Goal: Task Accomplishment & Management: Manage account settings

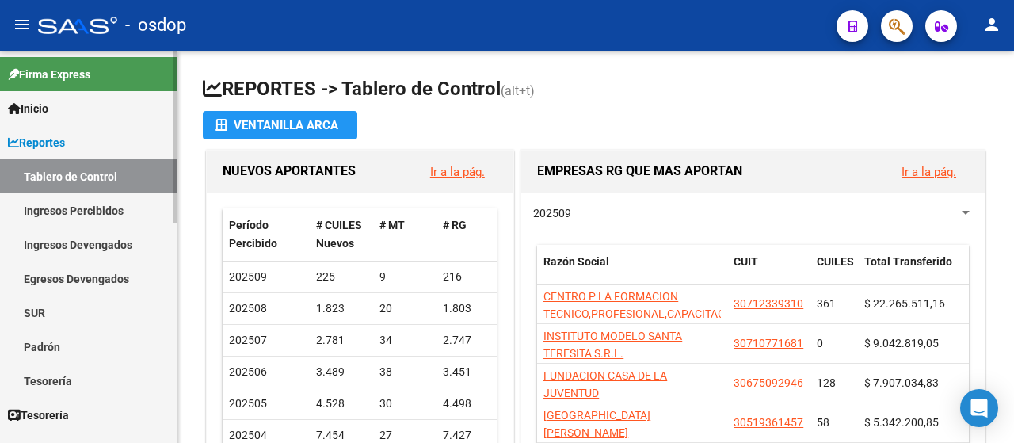
click at [44, 142] on span "Reportes" at bounding box center [36, 142] width 57 height 17
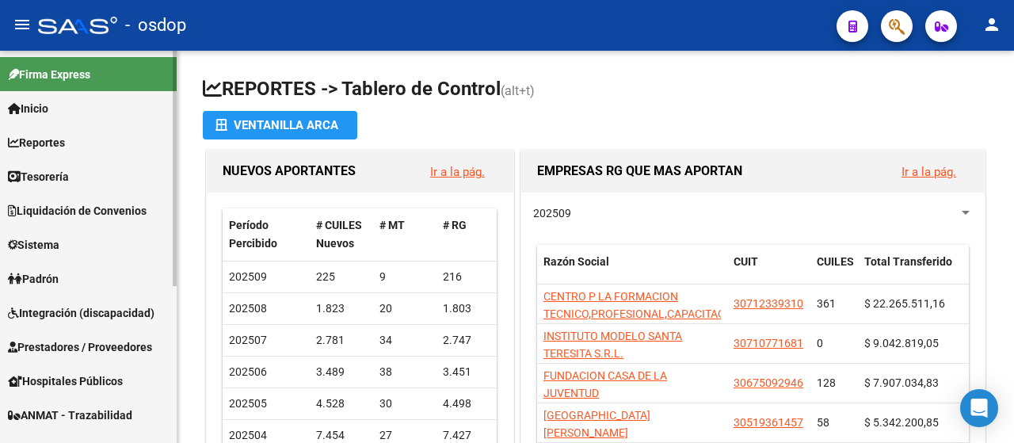
click at [29, 254] on link "Sistema" at bounding box center [88, 244] width 177 height 34
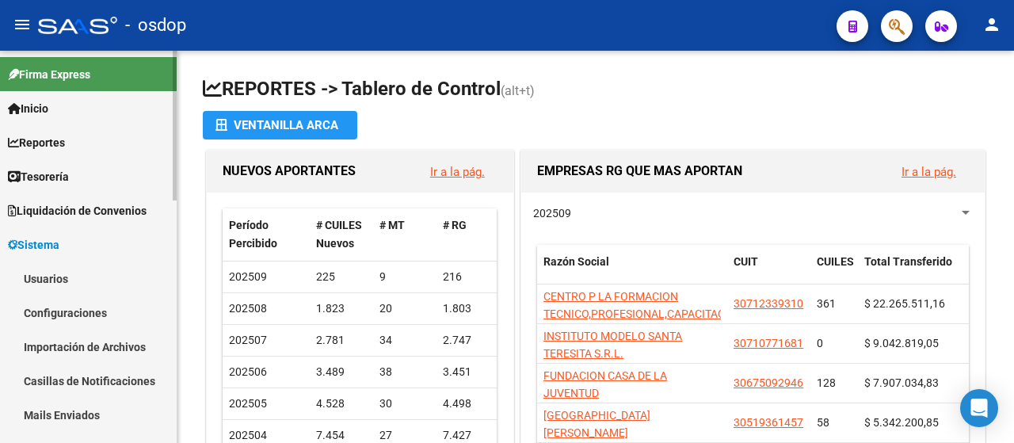
click at [48, 272] on link "Usuarios" at bounding box center [88, 279] width 177 height 34
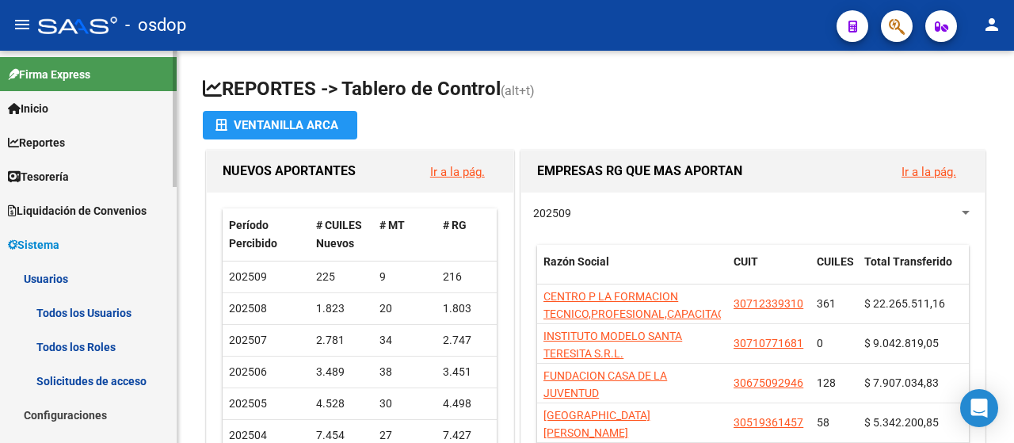
click at [124, 306] on link "Todos los Usuarios" at bounding box center [88, 313] width 177 height 34
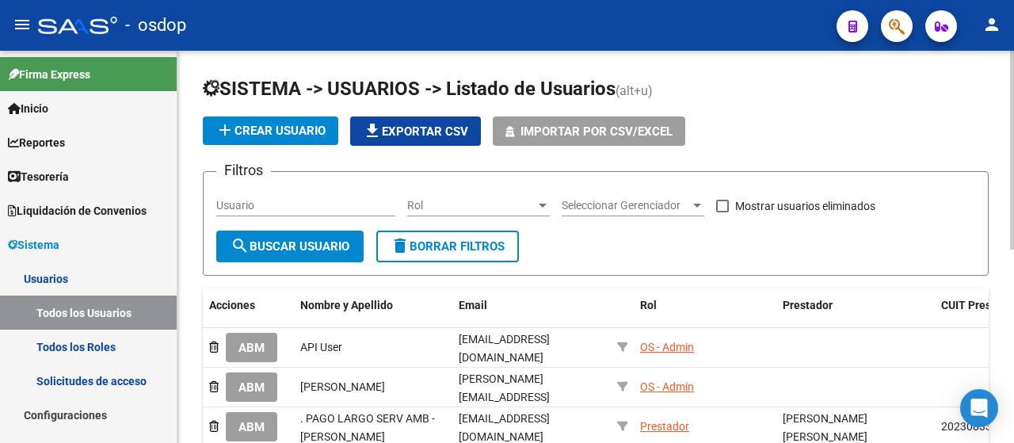
click at [257, 203] on input "Usuario" at bounding box center [305, 205] width 179 height 13
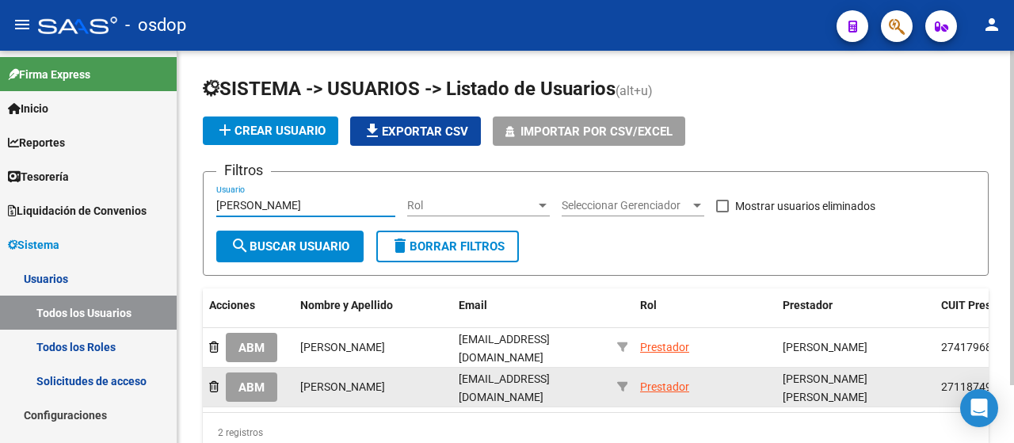
type input "[PERSON_NAME]"
click at [250, 381] on span "ABM" at bounding box center [252, 387] width 26 height 14
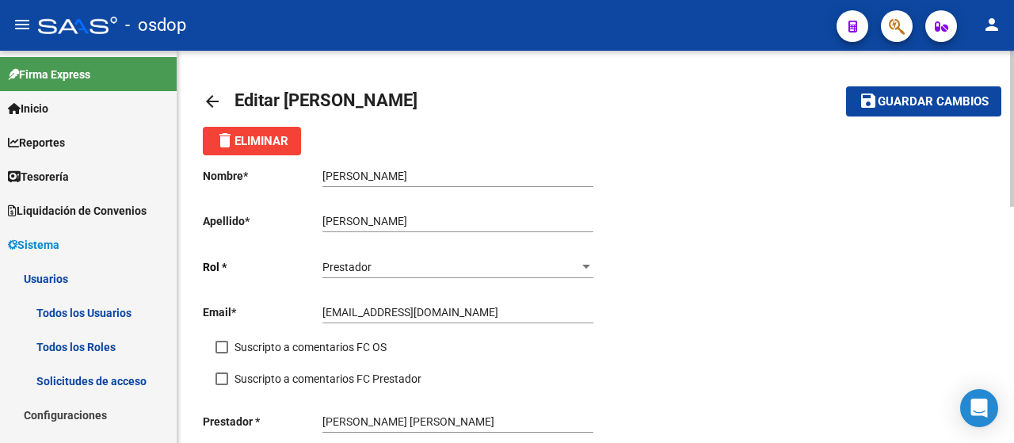
click at [431, 314] on input "[EMAIL_ADDRESS][DOMAIN_NAME]" at bounding box center [458, 312] width 271 height 13
drag, startPoint x: 494, startPoint y: 311, endPoint x: 302, endPoint y: 282, distance: 194.0
click at [302, 282] on div "Nombre * [PERSON_NAME] nombre Apellido * [PERSON_NAME] Ingresar apellido [PERSO…" at bounding box center [399, 323] width 393 height 337
type input "[EMAIL_ADDRESS][DOMAIN_NAME]"
click at [497, 348] on div "Suscripto a comentarios FC OS" at bounding box center [412, 354] width 393 height 32
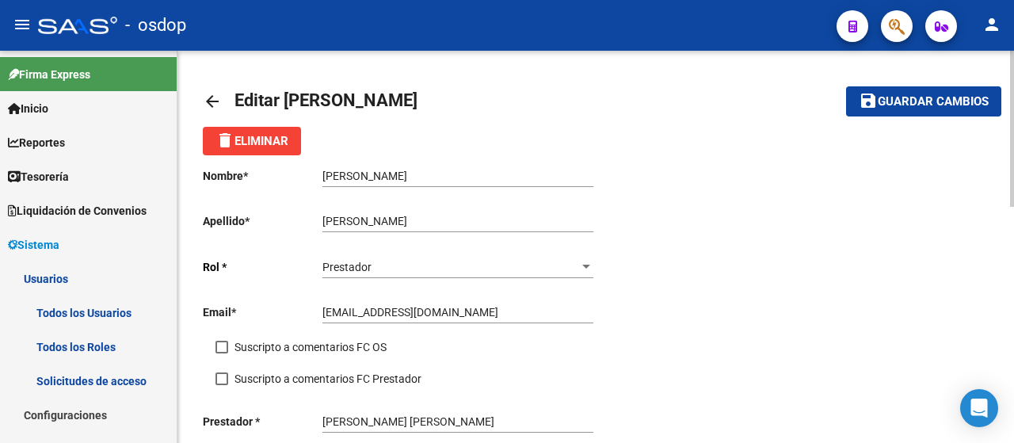
click at [900, 99] on span "Guardar cambios" at bounding box center [933, 102] width 111 height 14
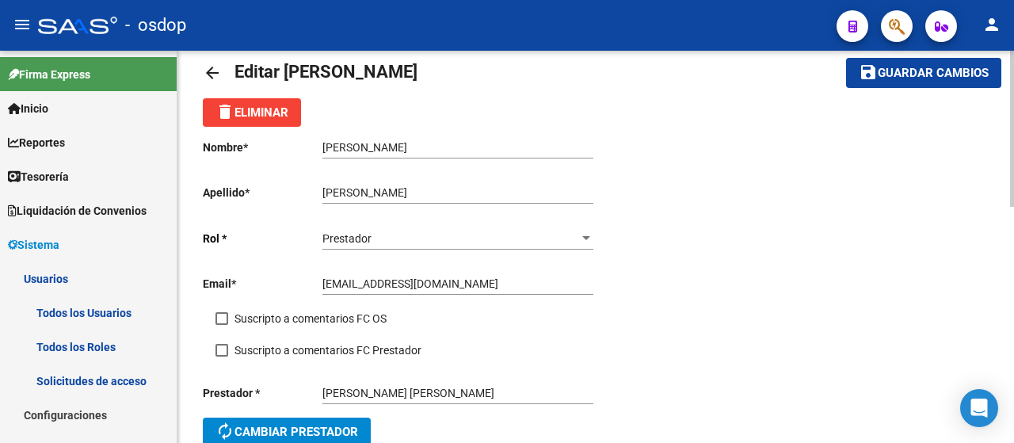
scroll to position [30, 0]
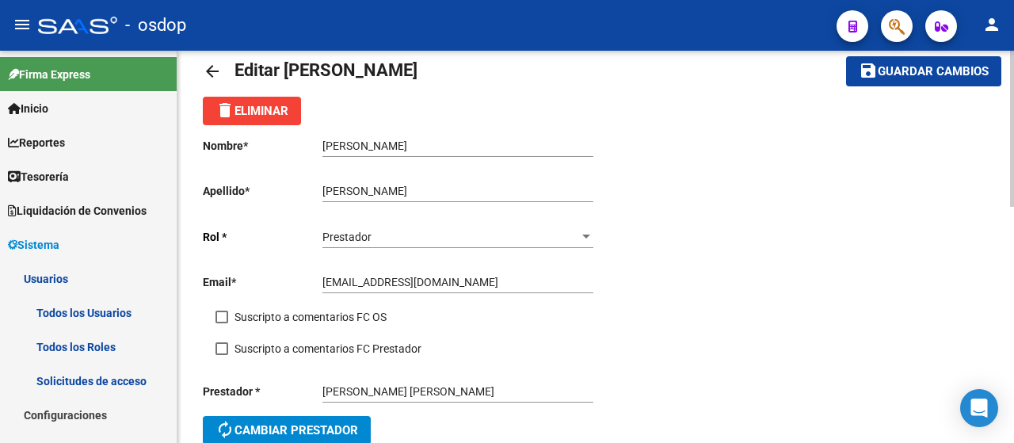
click at [1014, 197] on div at bounding box center [1013, 141] width 4 height 156
click at [315, 280] on p "Email *" at bounding box center [263, 281] width 120 height 17
drag, startPoint x: 323, startPoint y: 281, endPoint x: 493, endPoint y: 288, distance: 170.5
click at [493, 288] on input "[EMAIL_ADDRESS][DOMAIN_NAME]" at bounding box center [458, 282] width 271 height 13
click at [216, 73] on mat-icon "arrow_back" at bounding box center [212, 71] width 19 height 19
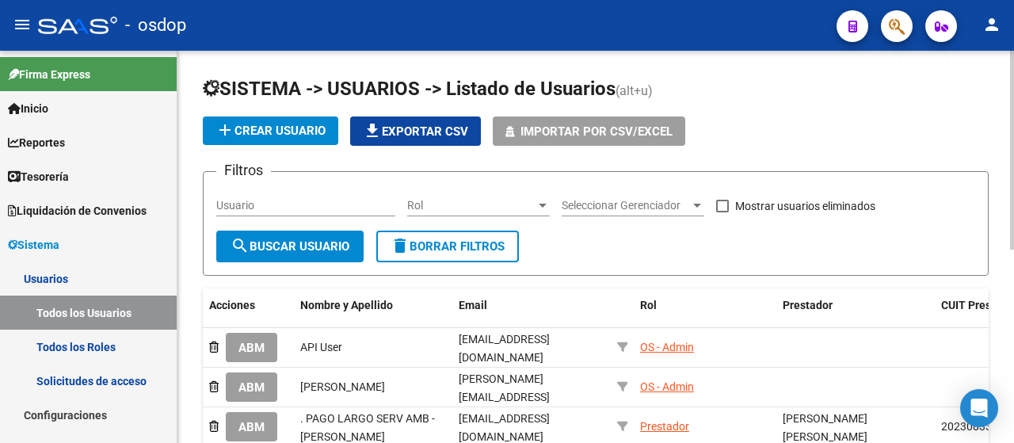
click at [267, 207] on input "Usuario" at bounding box center [305, 205] width 179 height 13
paste input "[EMAIL_ADDRESS][DOMAIN_NAME]"
click at [267, 207] on input "[EMAIL_ADDRESS][DOMAIN_NAME]" at bounding box center [305, 205] width 179 height 13
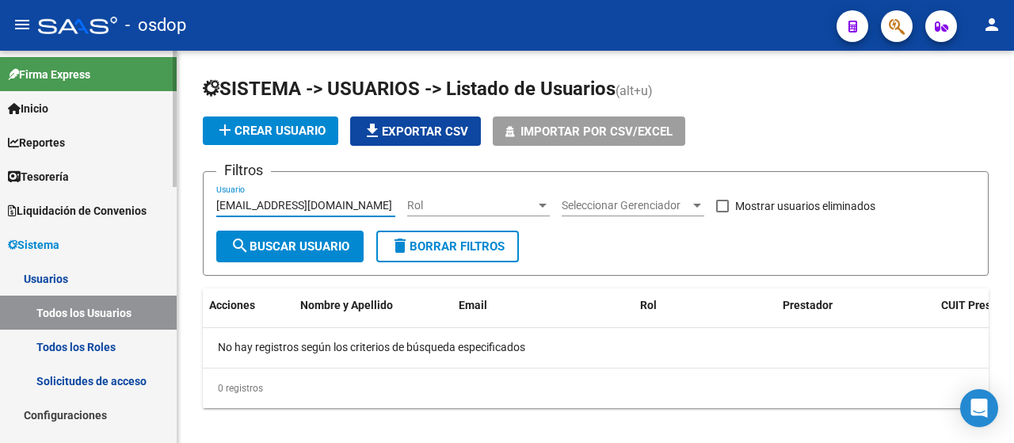
type input "[EMAIL_ADDRESS][DOMAIN_NAME]"
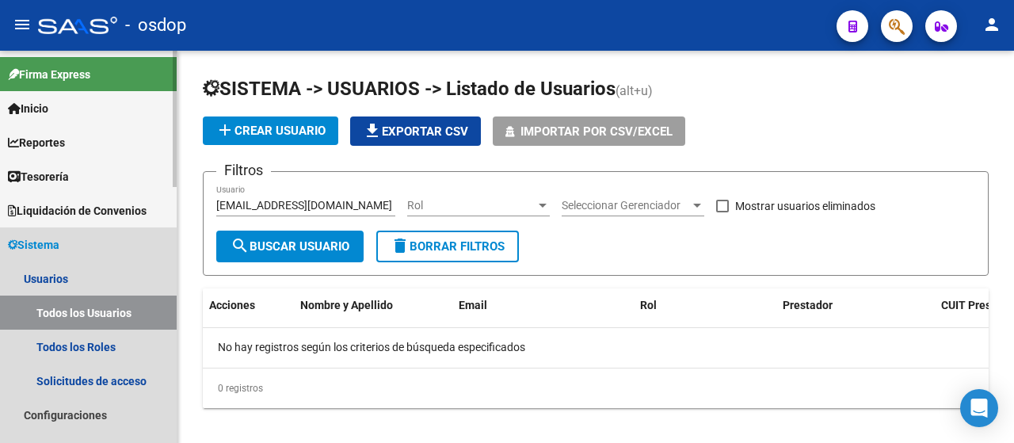
click at [67, 252] on link "Sistema" at bounding box center [88, 244] width 177 height 34
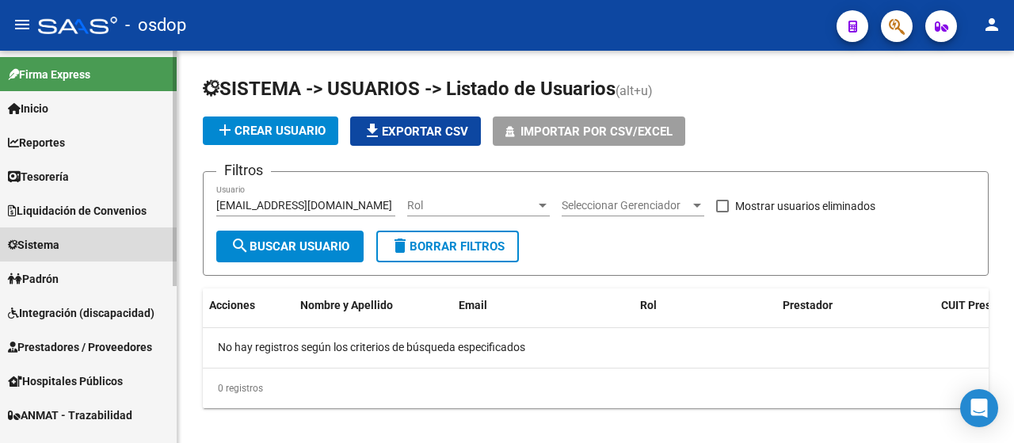
click at [67, 252] on link "Sistema" at bounding box center [88, 244] width 177 height 34
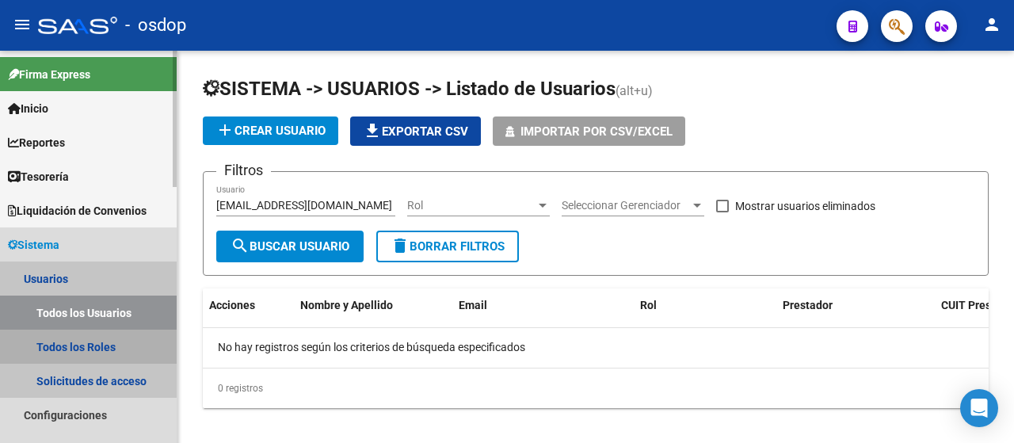
click at [53, 349] on link "Todos los Roles" at bounding box center [88, 347] width 177 height 34
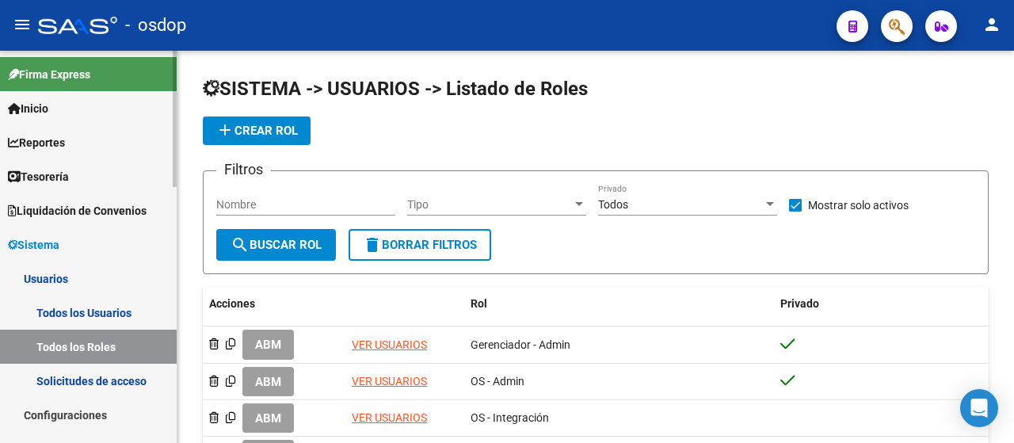
click at [62, 384] on link "Solicitudes de acceso" at bounding box center [88, 381] width 177 height 34
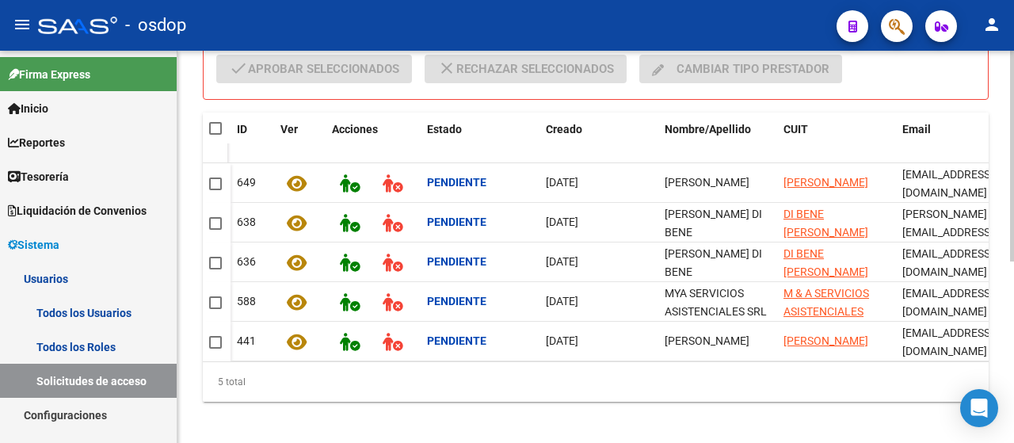
scroll to position [336, 0]
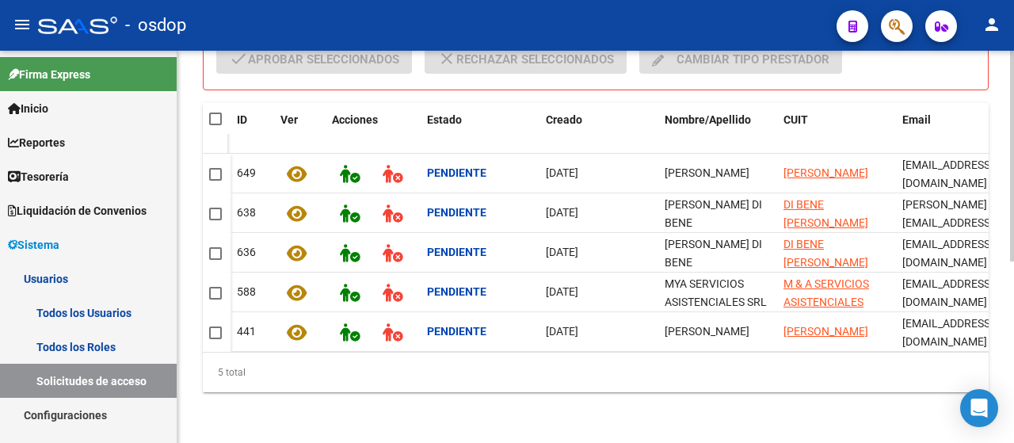
click at [996, 396] on body "menu - osdop person Firma Express Inicio Instructivos Contacto OS Reportes Tabl…" at bounding box center [507, 221] width 1014 height 443
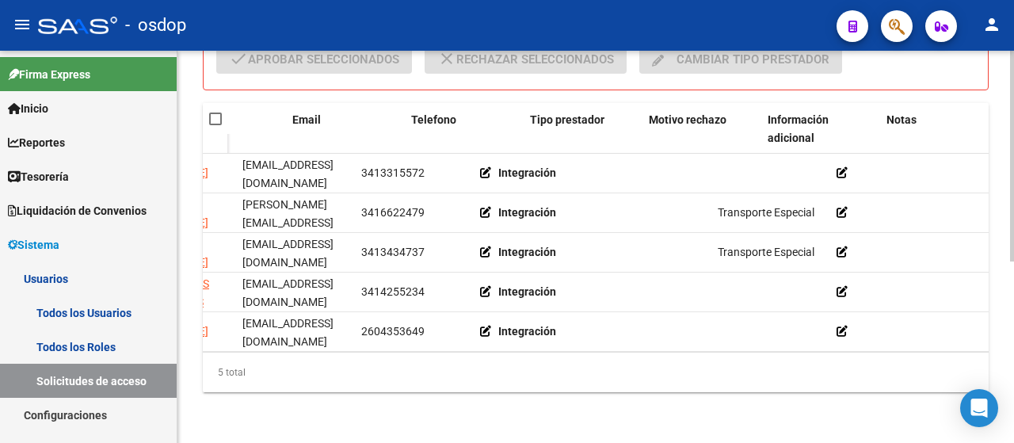
scroll to position [0, 0]
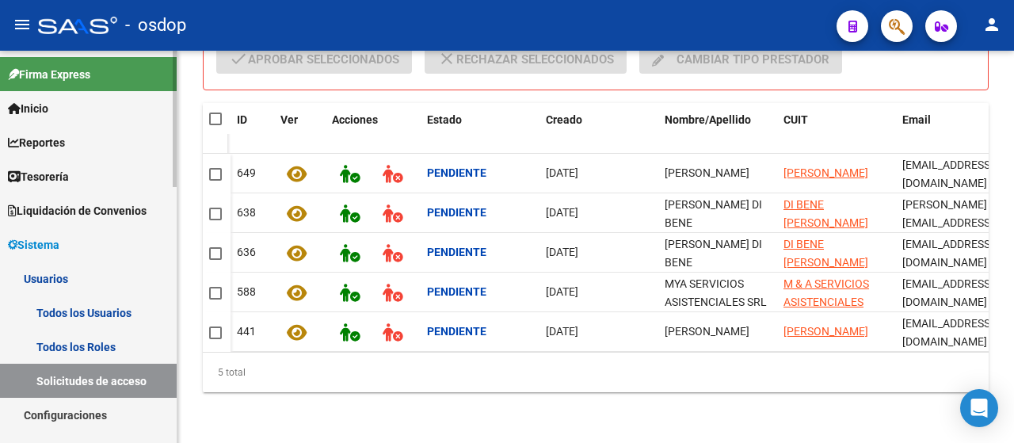
click at [62, 334] on link "Todos los Roles" at bounding box center [88, 347] width 177 height 34
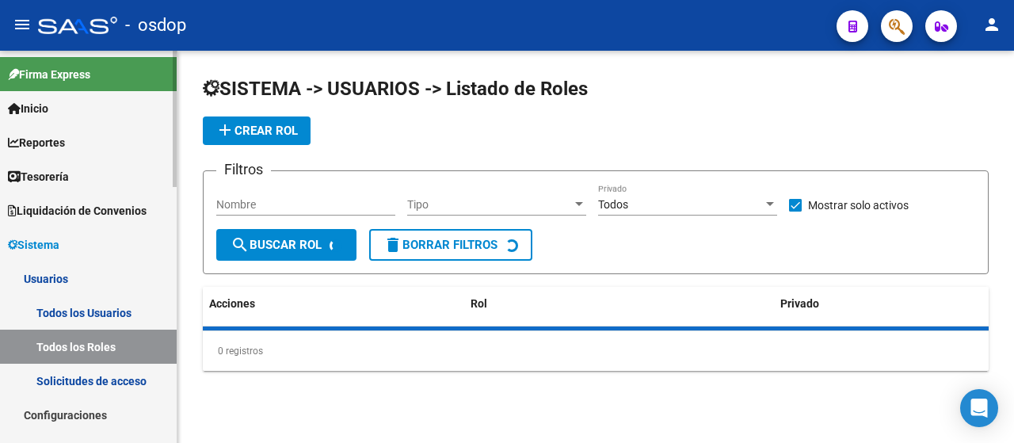
click at [62, 326] on link "Todos los Usuarios" at bounding box center [88, 313] width 177 height 34
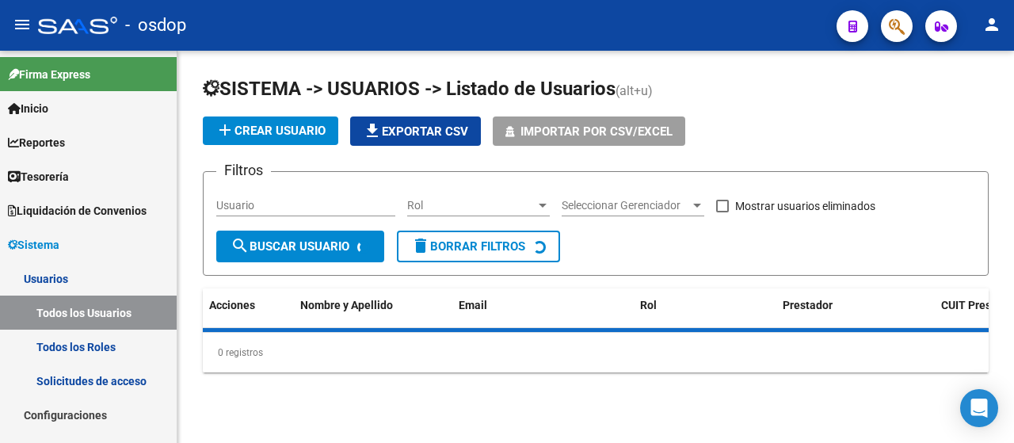
click at [292, 204] on input "Usuario" at bounding box center [305, 205] width 179 height 13
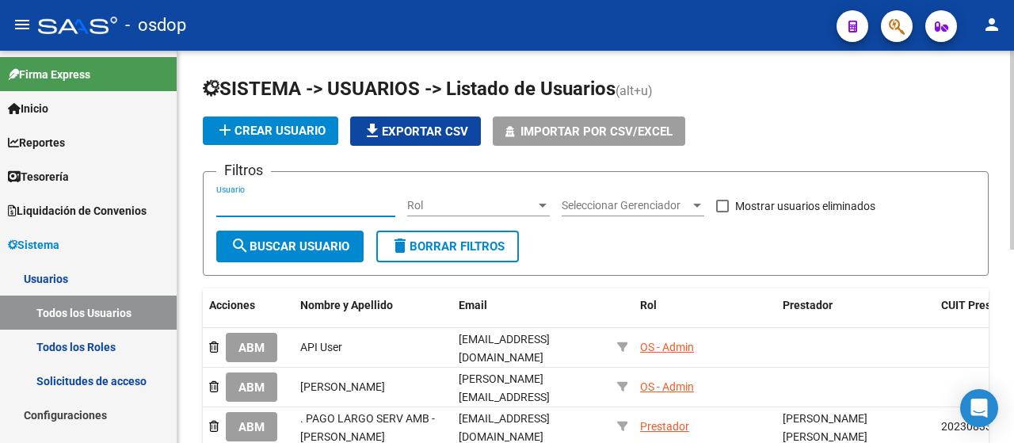
paste input "[EMAIL_ADDRESS][DOMAIN_NAME]"
drag, startPoint x: 402, startPoint y: 212, endPoint x: 460, endPoint y: 215, distance: 57.9
click at [460, 215] on div "Filtros [EMAIL_ADDRESS][DOMAIN_NAME] Usuario Rol Rol Seleccionar Gerenciador Se…" at bounding box center [595, 207] width 759 height 45
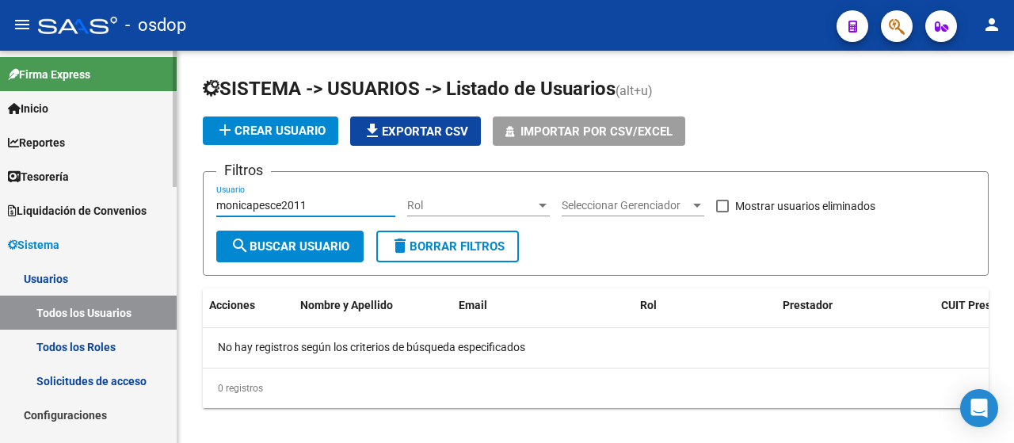
drag, startPoint x: 241, startPoint y: 189, endPoint x: 162, endPoint y: 188, distance: 79.3
click at [162, 188] on mat-sidenav-container "Firma Express Inicio Instructivos Contacto OS Reportes Tablero de Control Ingre…" at bounding box center [507, 247] width 1014 height 392
type input "monicapesce2011"
click at [70, 350] on link "Todos los Roles" at bounding box center [88, 347] width 177 height 34
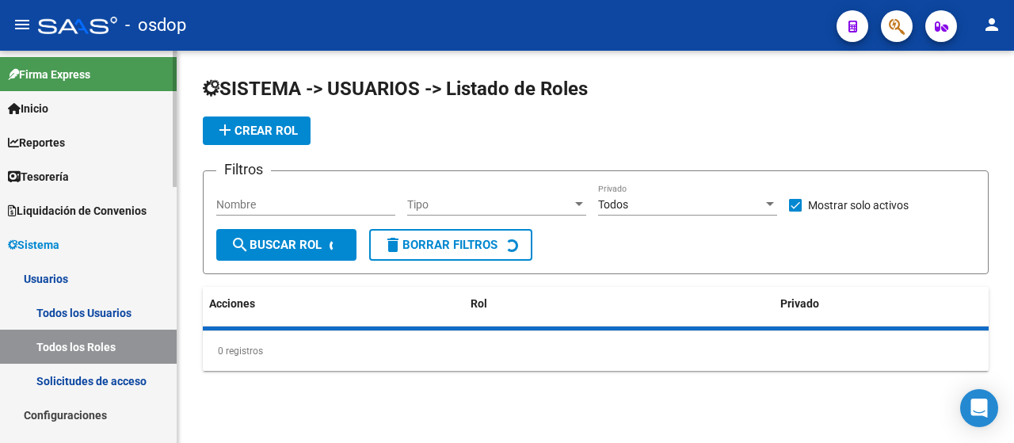
click at [80, 378] on link "Solicitudes de acceso" at bounding box center [88, 381] width 177 height 34
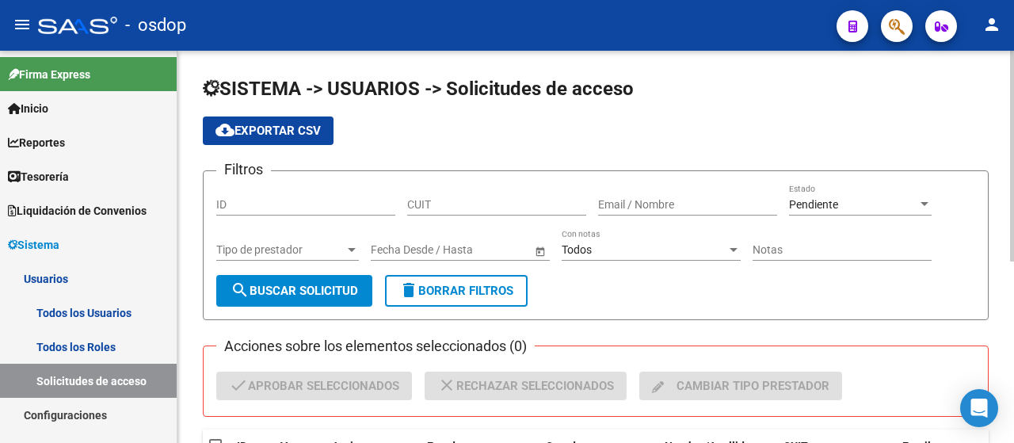
click at [635, 208] on input "Email / Nombre" at bounding box center [687, 204] width 179 height 13
paste input "[EMAIL_ADDRESS][DOMAIN_NAME]"
type input "[EMAIL_ADDRESS][DOMAIN_NAME]"
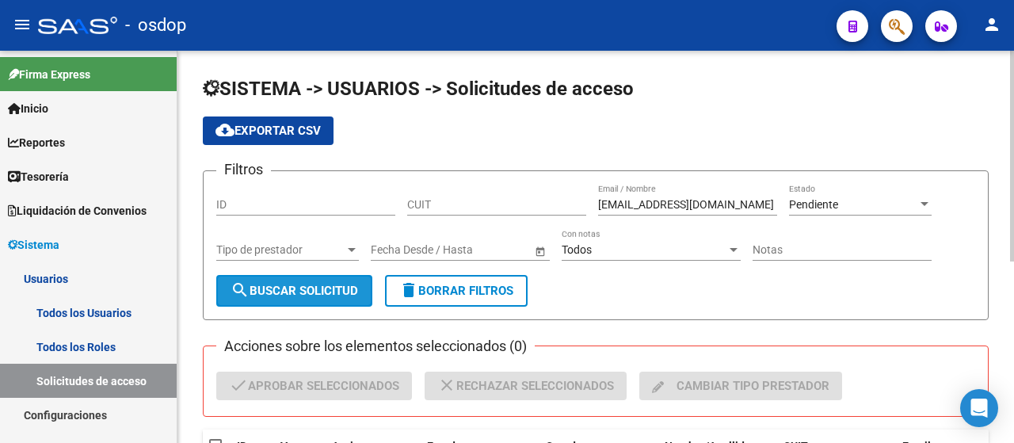
click at [298, 296] on span "search Buscar solicitud" at bounding box center [295, 291] width 128 height 14
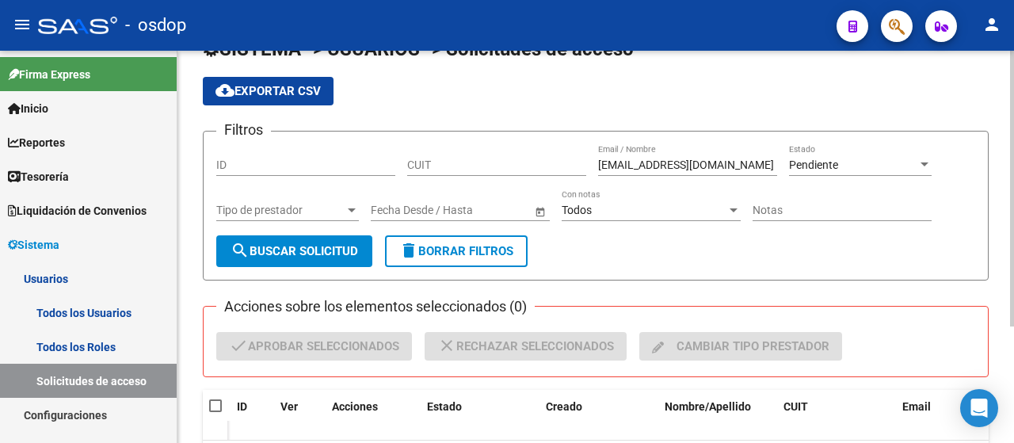
scroll to position [36, 0]
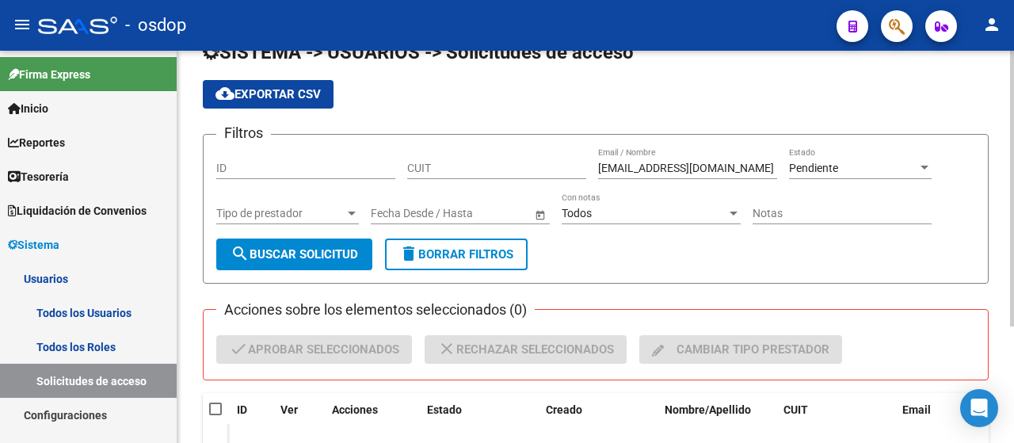
click at [1014, 224] on div at bounding box center [1013, 214] width 4 height 276
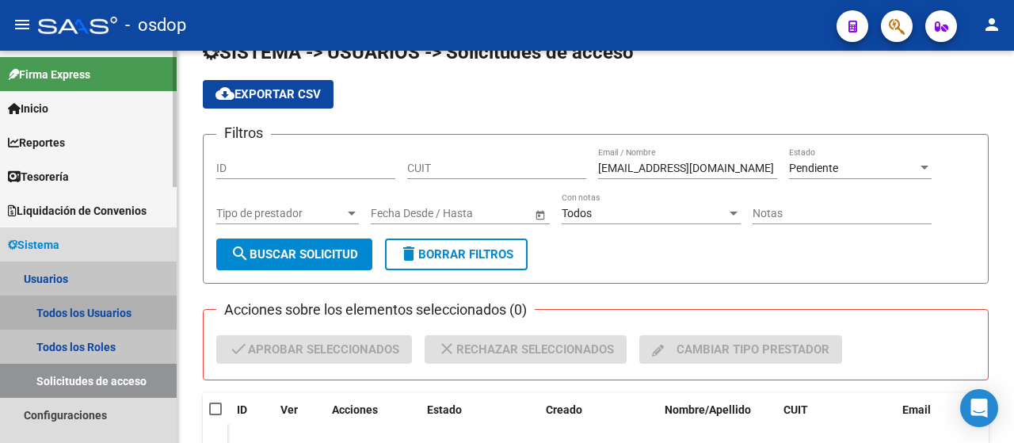
click at [56, 305] on link "Todos los Usuarios" at bounding box center [88, 313] width 177 height 34
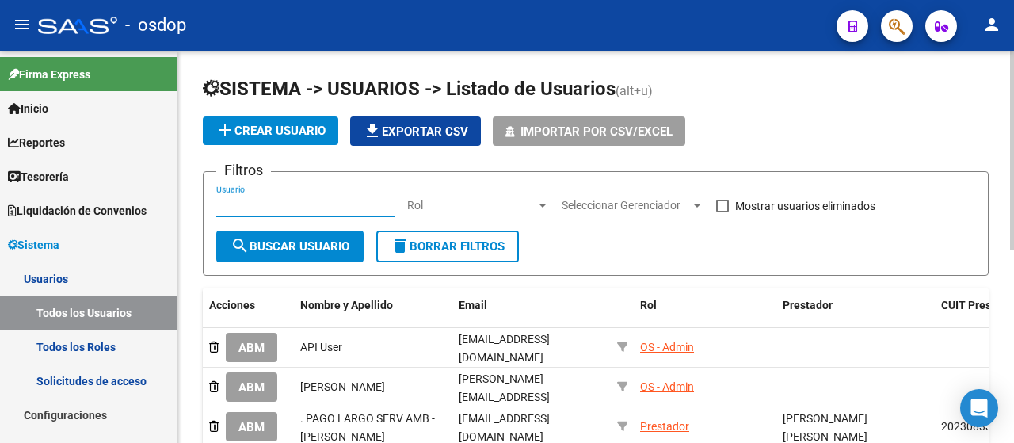
click at [271, 210] on input "Usuario" at bounding box center [305, 205] width 179 height 13
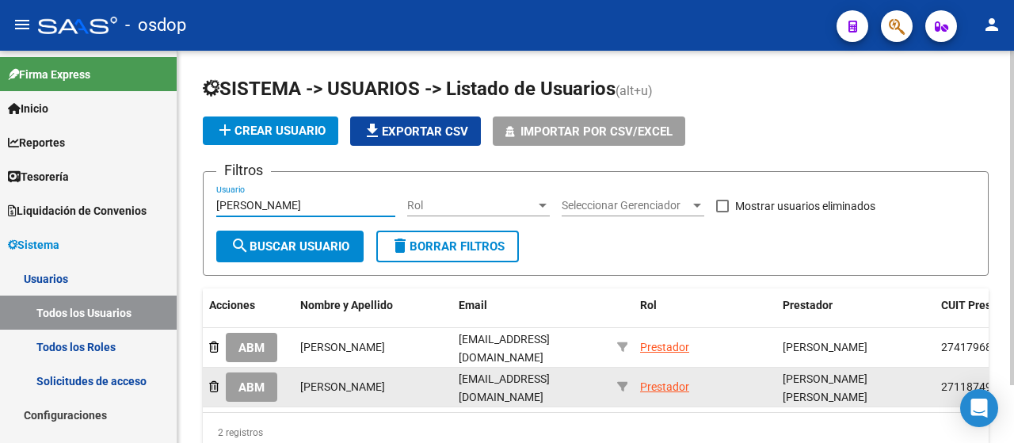
type input "[PERSON_NAME]"
click at [246, 385] on span "ABM" at bounding box center [252, 387] width 26 height 14
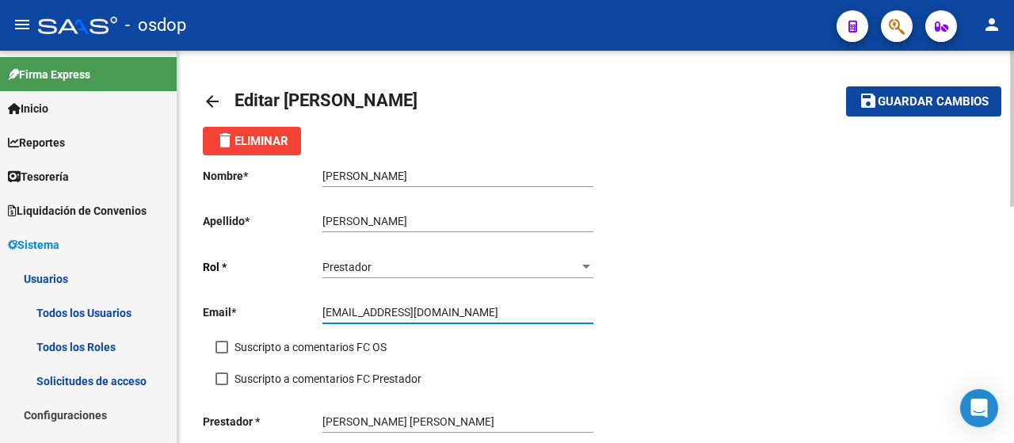
drag, startPoint x: 489, startPoint y: 310, endPoint x: 281, endPoint y: 290, distance: 209.4
click at [281, 290] on div "Nombre * [PERSON_NAME] nombre Apellido * [PERSON_NAME] Ingresar apellido [PERSO…" at bounding box center [399, 323] width 393 height 337
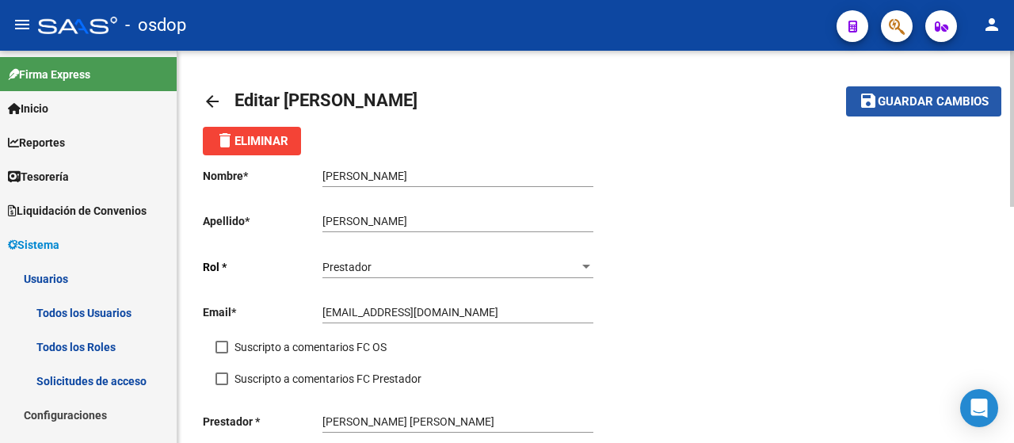
click at [914, 101] on span "Guardar cambios" at bounding box center [933, 102] width 111 height 14
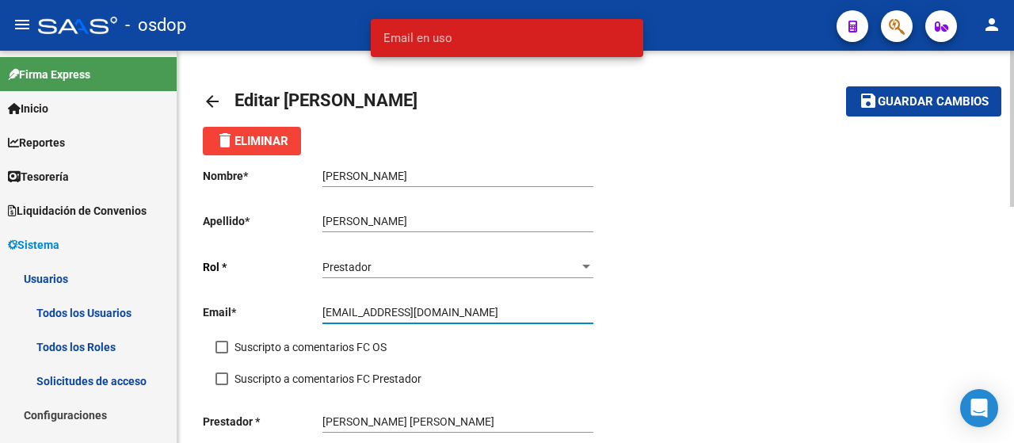
drag, startPoint x: 481, startPoint y: 313, endPoint x: 191, endPoint y: 269, distance: 293.3
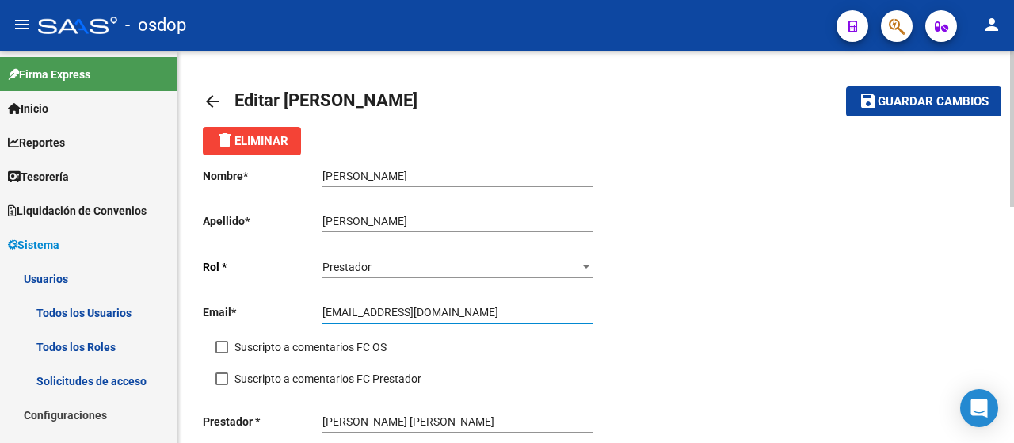
click at [400, 315] on input "[EMAIL_ADDRESS][DOMAIN_NAME]" at bounding box center [458, 312] width 271 height 13
click at [410, 311] on input "[EMAIL_ADDRESS][DOMAIN_NAME]" at bounding box center [458, 312] width 271 height 13
click at [912, 101] on span "Guardar cambios" at bounding box center [933, 102] width 111 height 14
drag, startPoint x: 466, startPoint y: 315, endPoint x: 286, endPoint y: 311, distance: 180.0
click at [286, 311] on app-form-text-field "Email * [EMAIL_ADDRESS][DOMAIN_NAME] Ingresar email" at bounding box center [398, 312] width 391 height 13
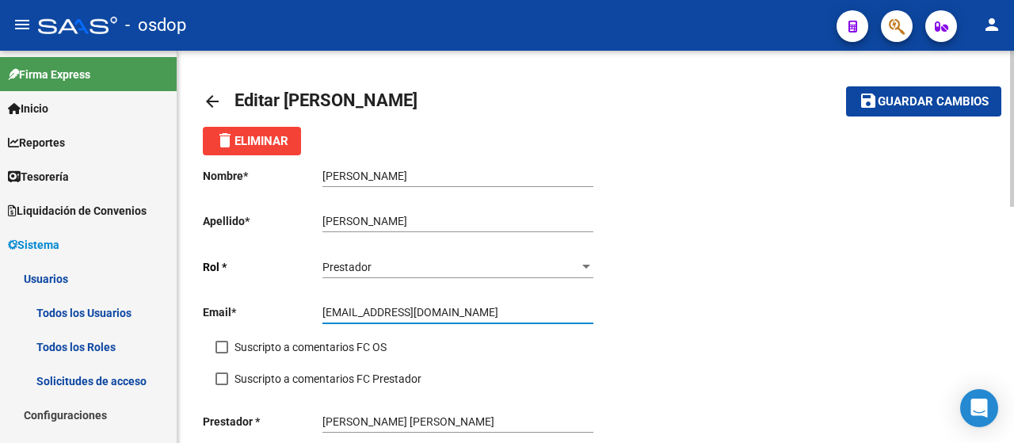
paste input "[EMAIL_ADDRESS][DOMAIN_NAME]"
type input "[EMAIL_ADDRESS][DOMAIN_NAME]"
click at [908, 101] on span "Guardar cambios" at bounding box center [933, 102] width 111 height 14
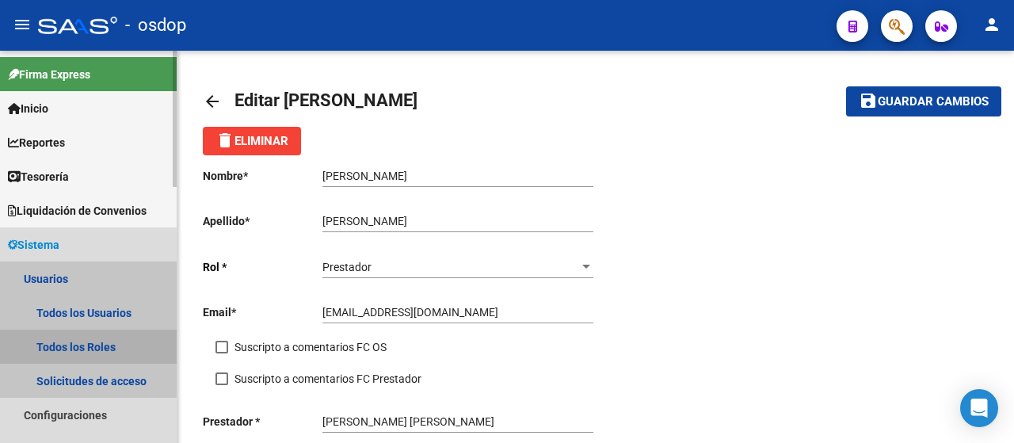
click at [65, 354] on link "Todos los Roles" at bounding box center [88, 347] width 177 height 34
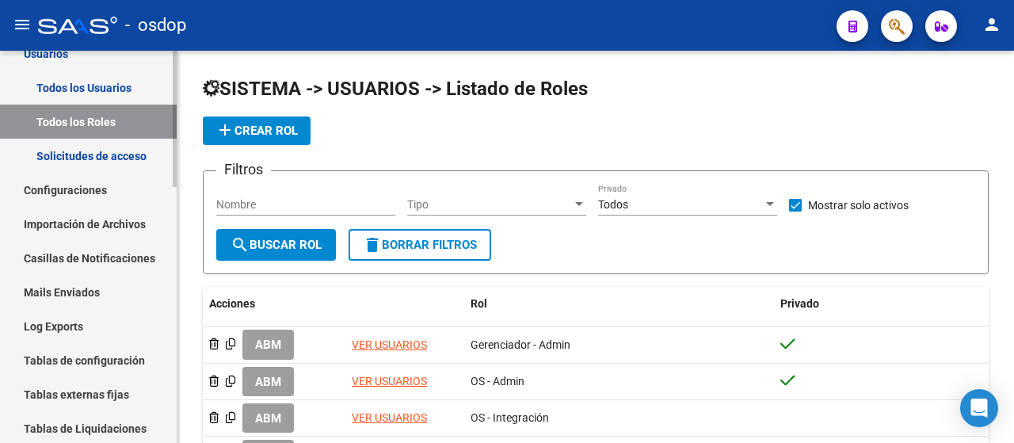
scroll to position [227, 0]
click at [204, 193] on mat-sidenav-container "Firma Express Inicio Instructivos Contacto OS Reportes Tablero de Control Ingre…" at bounding box center [507, 247] width 1014 height 392
click at [74, 285] on link "Mails Enviados" at bounding box center [88, 290] width 177 height 34
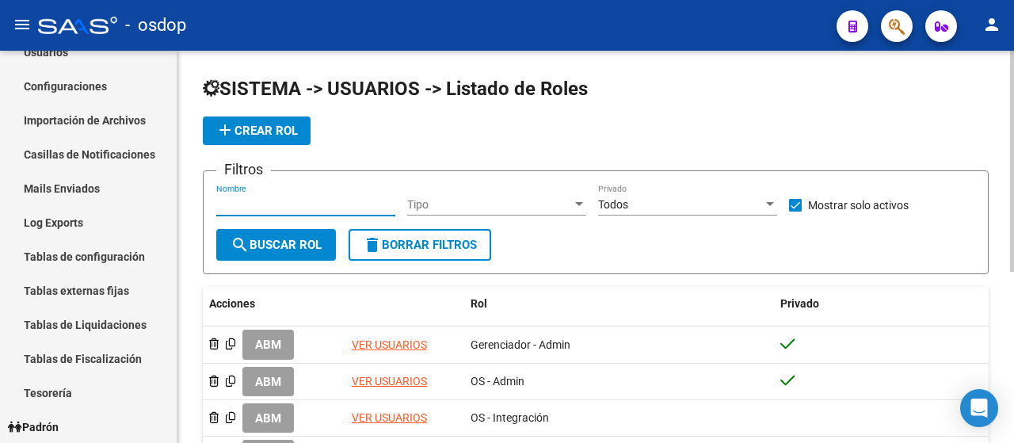
click at [282, 207] on input "Nombre" at bounding box center [305, 204] width 179 height 13
click at [60, 181] on link "Mails Enviados" at bounding box center [88, 188] width 177 height 34
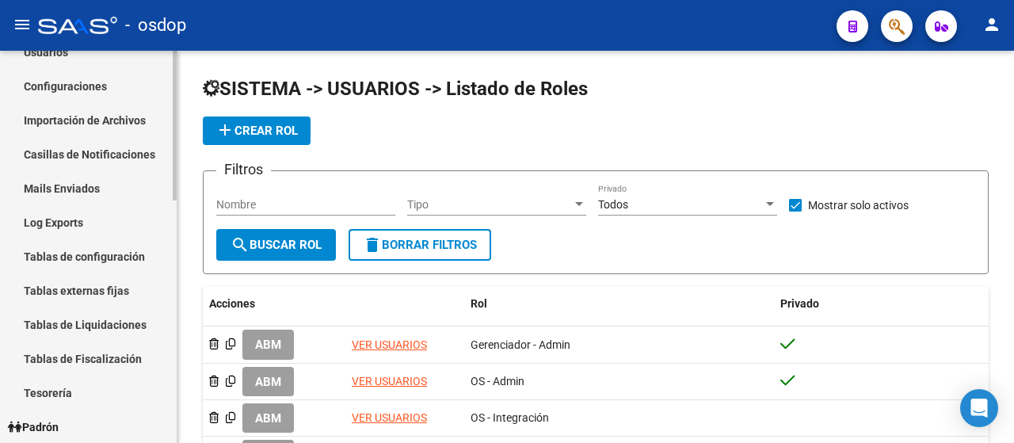
click at [53, 186] on link "Mails Enviados" at bounding box center [88, 188] width 177 height 34
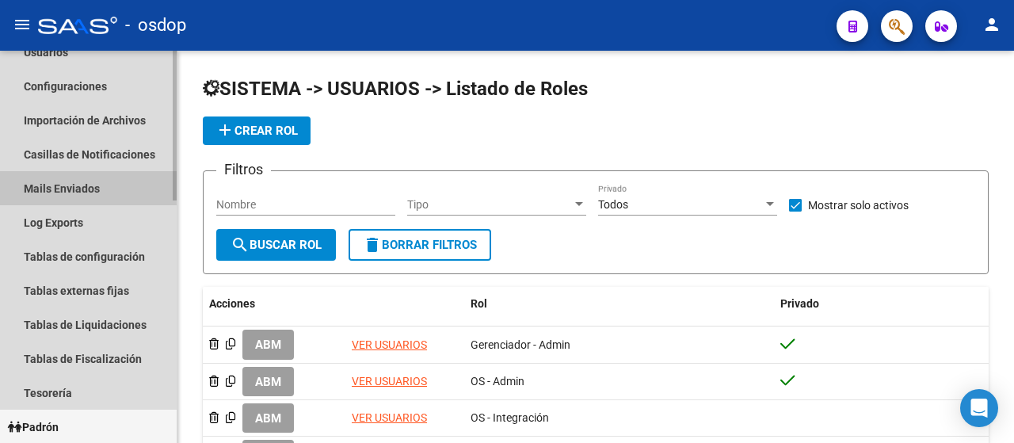
click at [55, 188] on link "Mails Enviados" at bounding box center [88, 188] width 177 height 34
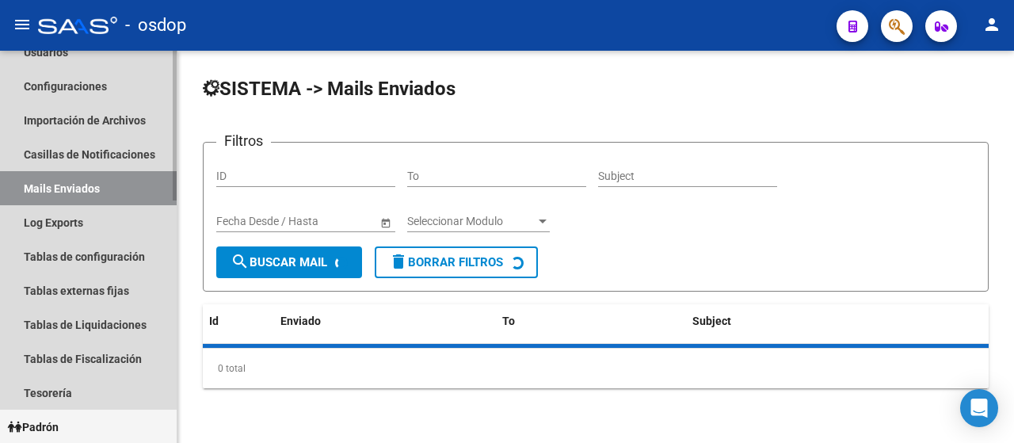
click at [55, 188] on link "Mails Enviados" at bounding box center [88, 188] width 177 height 34
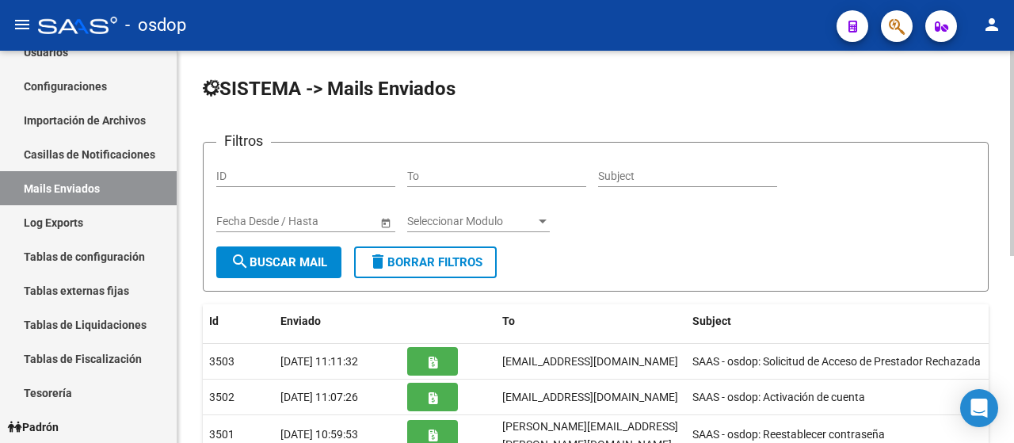
click at [443, 165] on div "To" at bounding box center [496, 171] width 179 height 32
paste input "[EMAIL_ADDRESS][DOMAIN_NAME]"
drag, startPoint x: 569, startPoint y: 174, endPoint x: 328, endPoint y: 149, distance: 242.3
click at [328, 149] on form "Filtros ID [EMAIL_ADDRESS][DOMAIN_NAME] To Subject Fecha inicio – Fecha fin Fec…" at bounding box center [596, 217] width 786 height 150
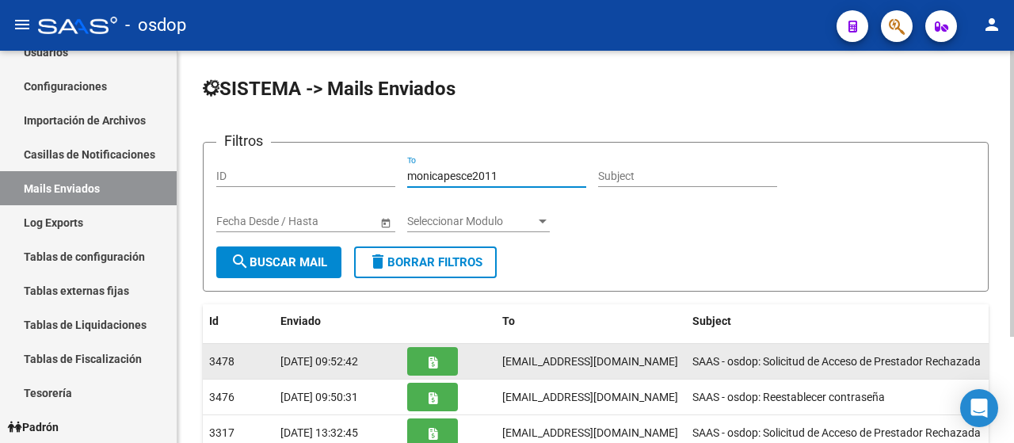
type input "monicapesce2011"
click at [700, 360] on span "SAAS - osdop: Solicitud de Acceso de Prestador Rechazada" at bounding box center [837, 361] width 288 height 13
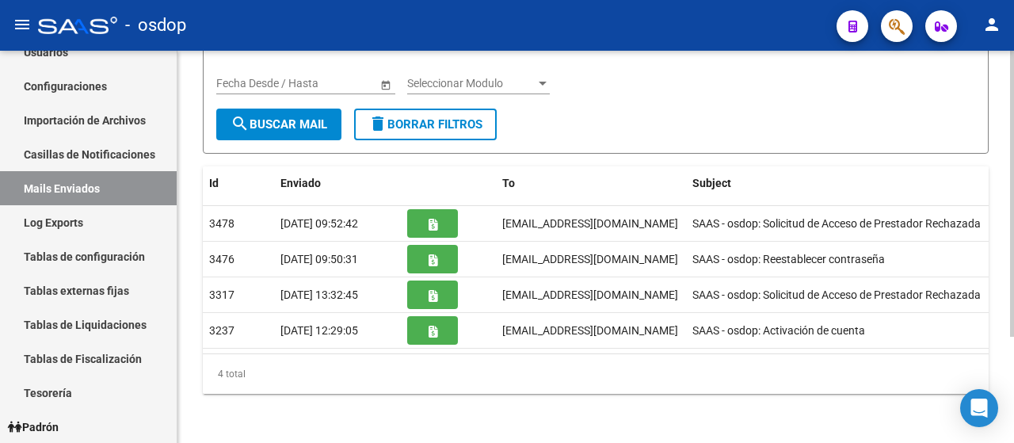
scroll to position [142, 0]
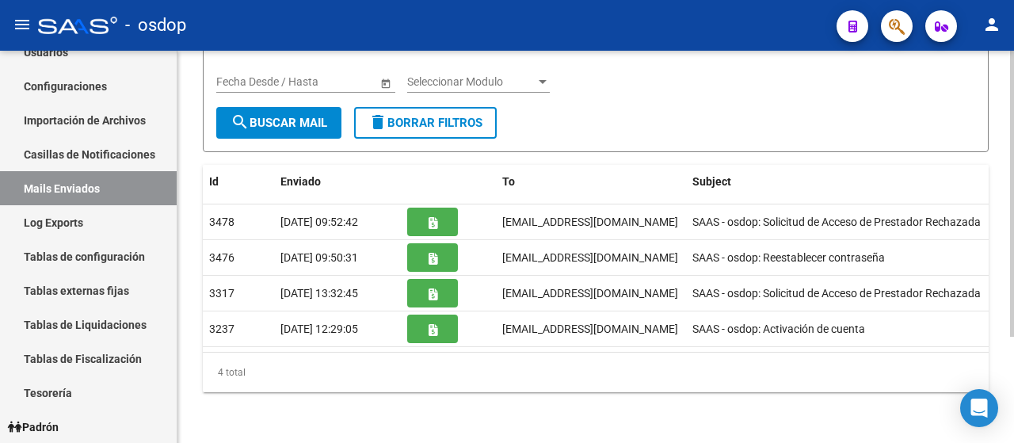
click at [1014, 376] on div at bounding box center [1013, 300] width 4 height 286
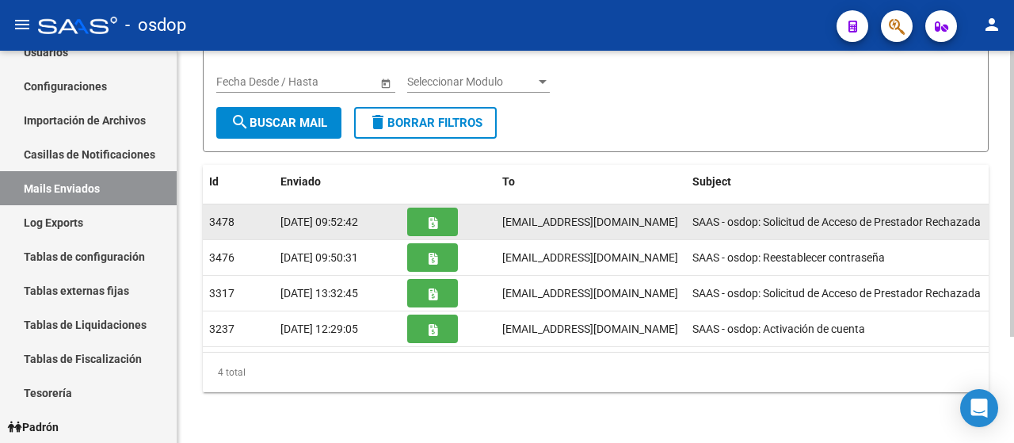
click at [429, 226] on icon "button" at bounding box center [433, 223] width 9 height 12
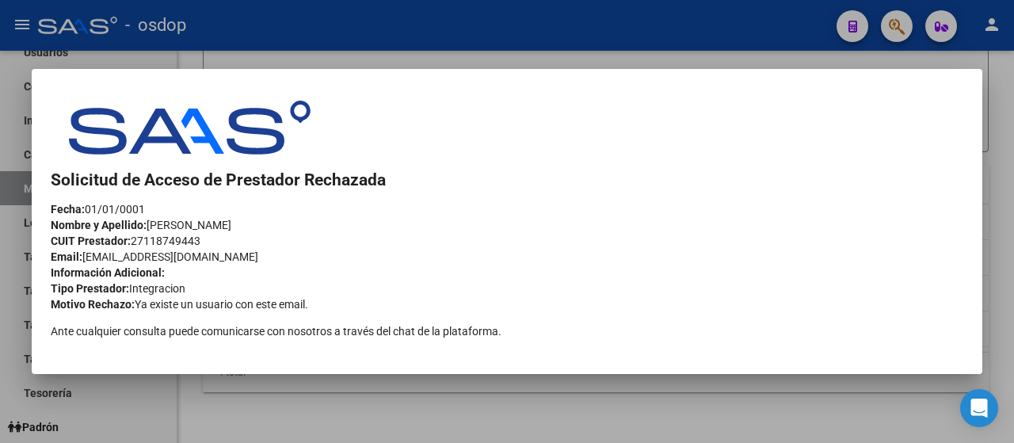
click at [816, 64] on div at bounding box center [507, 221] width 1014 height 443
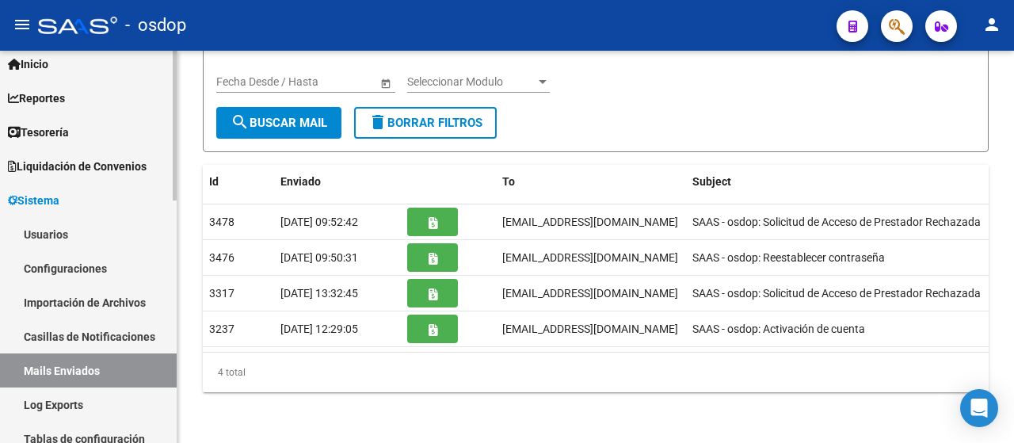
scroll to position [41, 0]
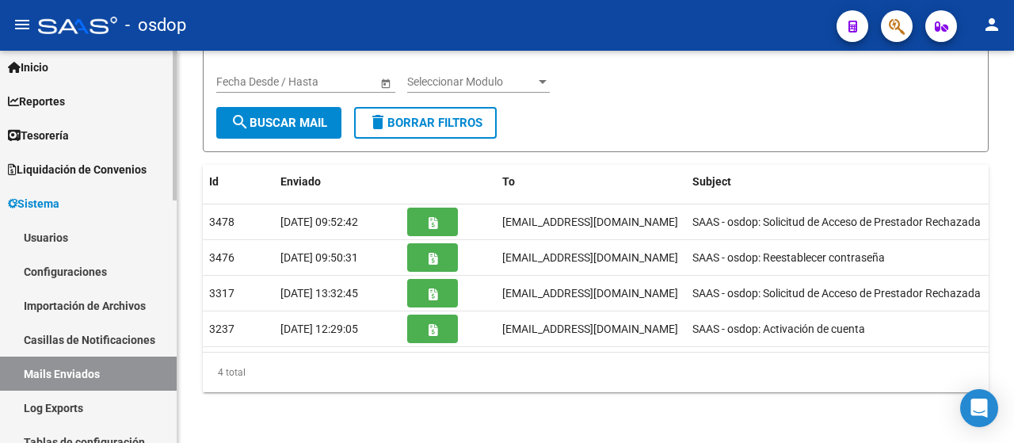
click at [174, 124] on div at bounding box center [175, 142] width 4 height 150
click at [61, 231] on link "Usuarios" at bounding box center [88, 237] width 177 height 34
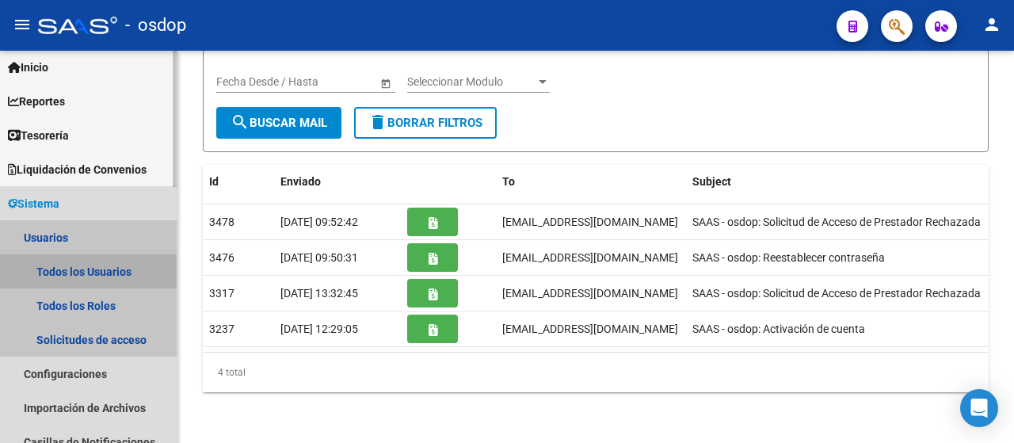
click at [62, 266] on link "Todos los Usuarios" at bounding box center [88, 271] width 177 height 34
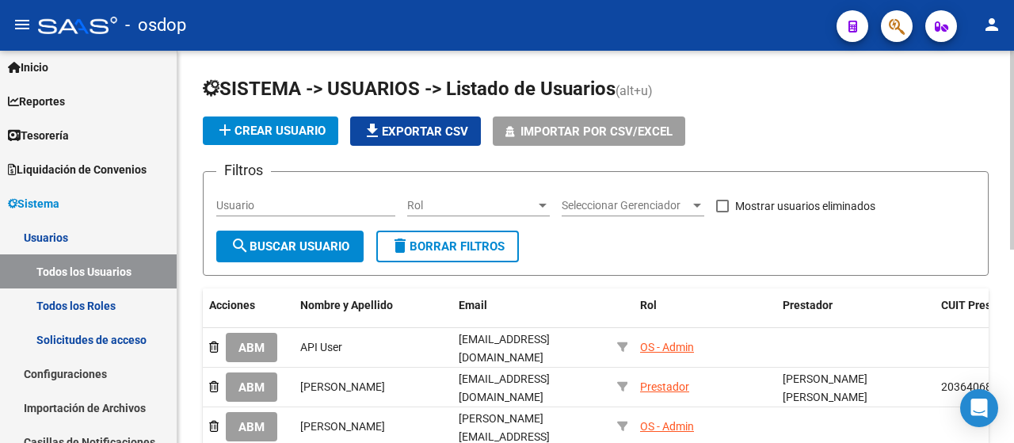
click at [723, 204] on span at bounding box center [722, 206] width 13 height 13
click at [723, 212] on input "Mostrar usuarios eliminados" at bounding box center [722, 212] width 1 height 1
checkbox input "true"
click at [322, 202] on input "Usuario" at bounding box center [305, 205] width 179 height 13
paste input "[EMAIL_ADDRESS][DOMAIN_NAME]"
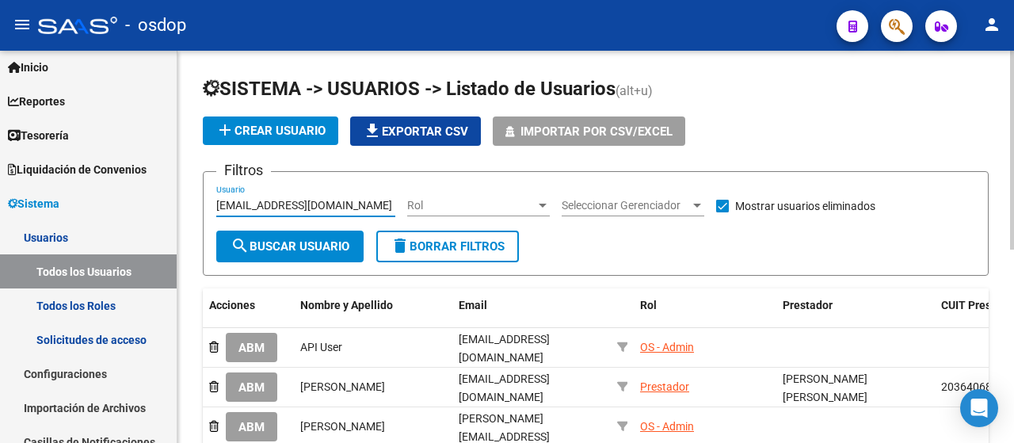
type input "[EMAIL_ADDRESS][DOMAIN_NAME]"
click at [313, 242] on span "search Buscar Usuario" at bounding box center [290, 246] width 119 height 14
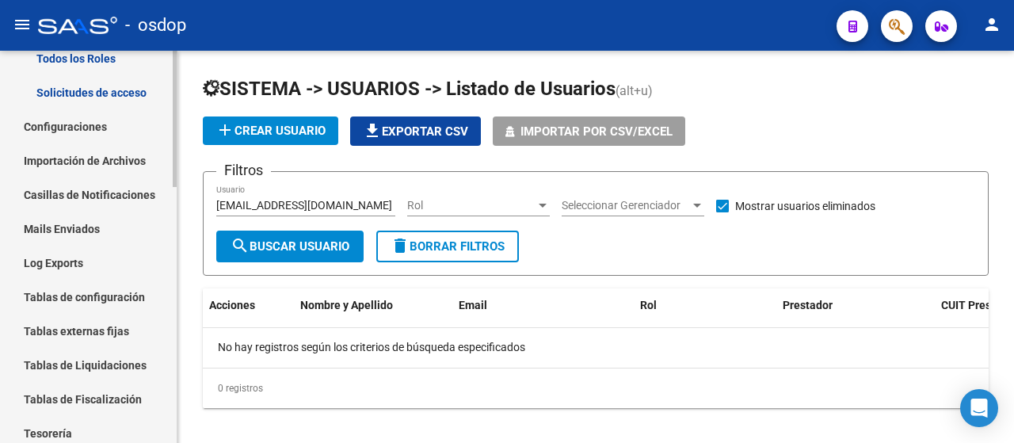
scroll to position [296, 0]
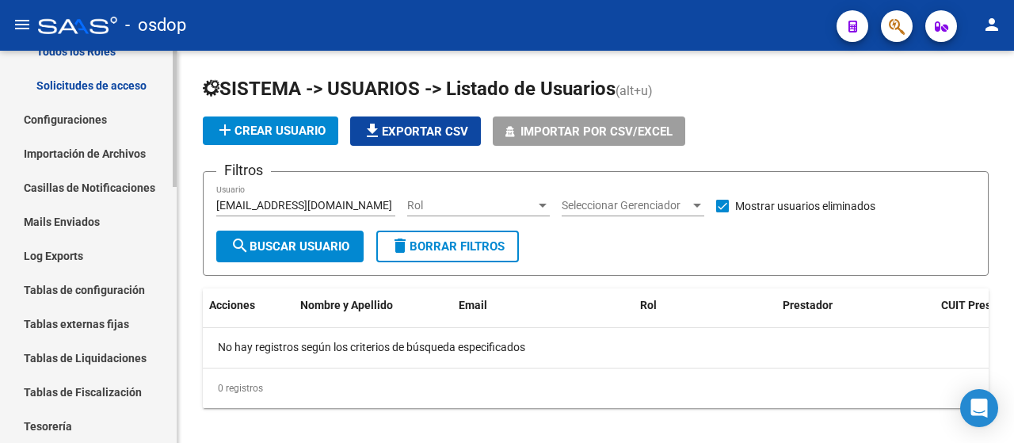
click at [181, 261] on mat-sidenav-container "Firma Express Inicio Instructivos Contacto OS Reportes Tablero de Control Ingre…" at bounding box center [507, 247] width 1014 height 392
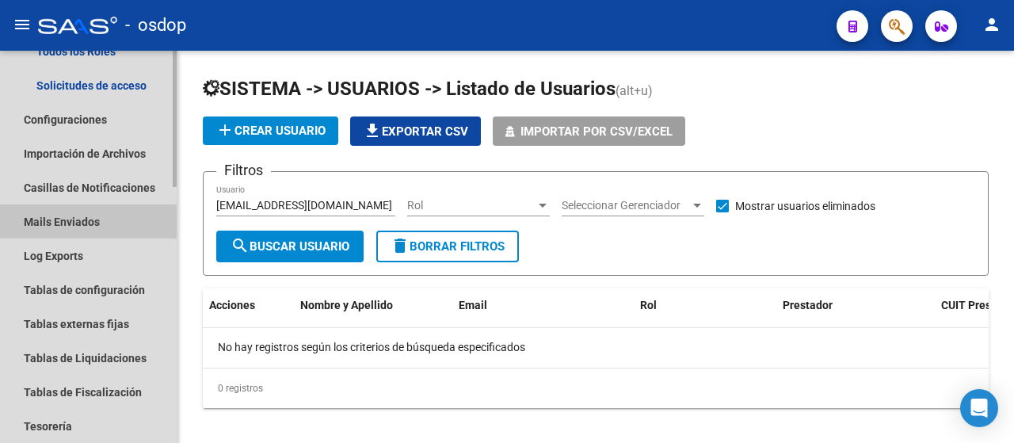
click at [80, 217] on link "Mails Enviados" at bounding box center [88, 221] width 177 height 34
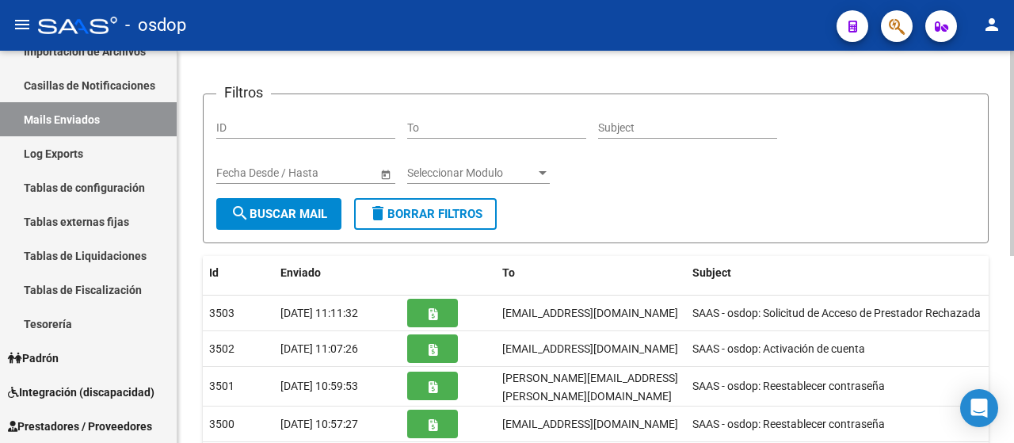
click at [1014, 228] on div at bounding box center [1013, 177] width 4 height 205
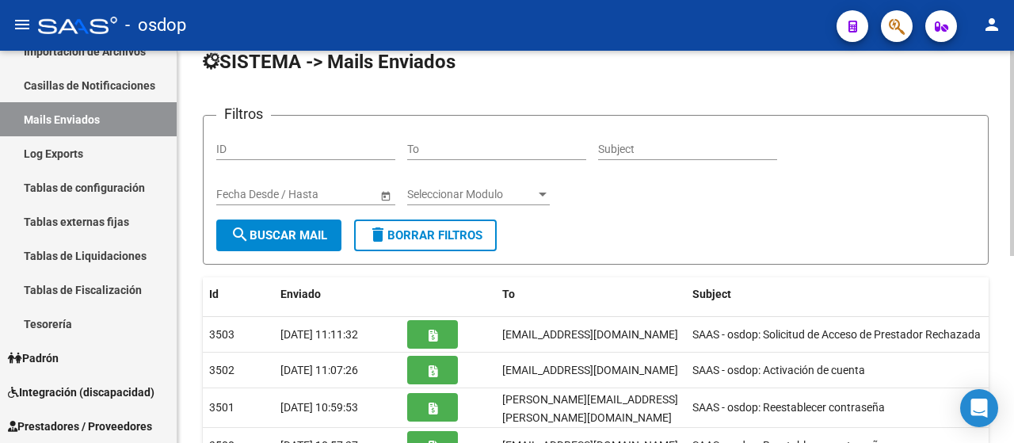
click at [449, 145] on input "To" at bounding box center [496, 149] width 179 height 13
paste input "[EMAIL_ADDRESS][DOMAIN_NAME]"
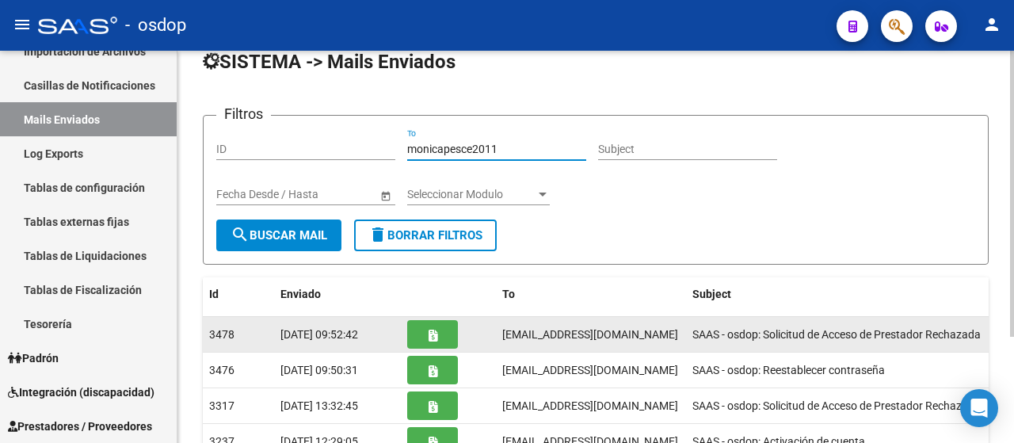
type input "monicapesce2011"
click at [430, 342] on button "button" at bounding box center [432, 334] width 51 height 29
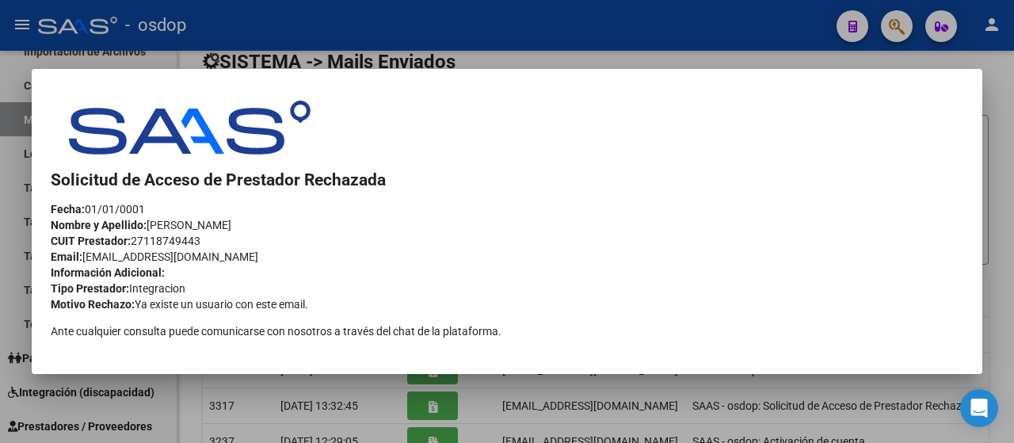
click at [155, 239] on div "CUIT Prestador: 27118749443" at bounding box center [507, 241] width 913 height 16
copy div "27118749443"
click at [533, 46] on div at bounding box center [507, 221] width 1014 height 443
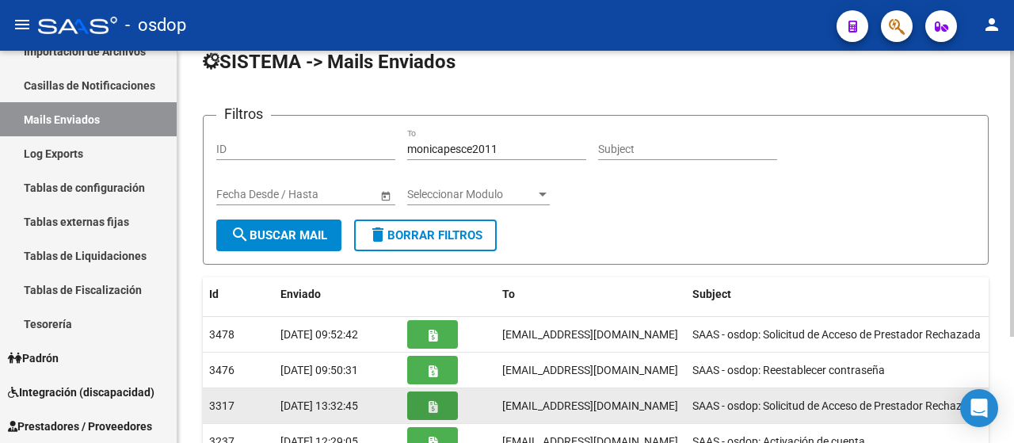
click at [423, 409] on button "button" at bounding box center [432, 406] width 51 height 29
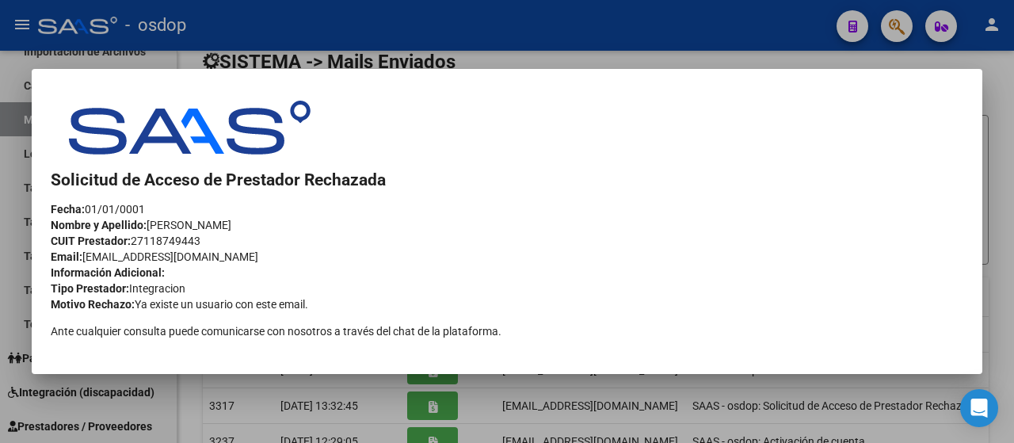
click at [590, 44] on div at bounding box center [507, 221] width 1014 height 443
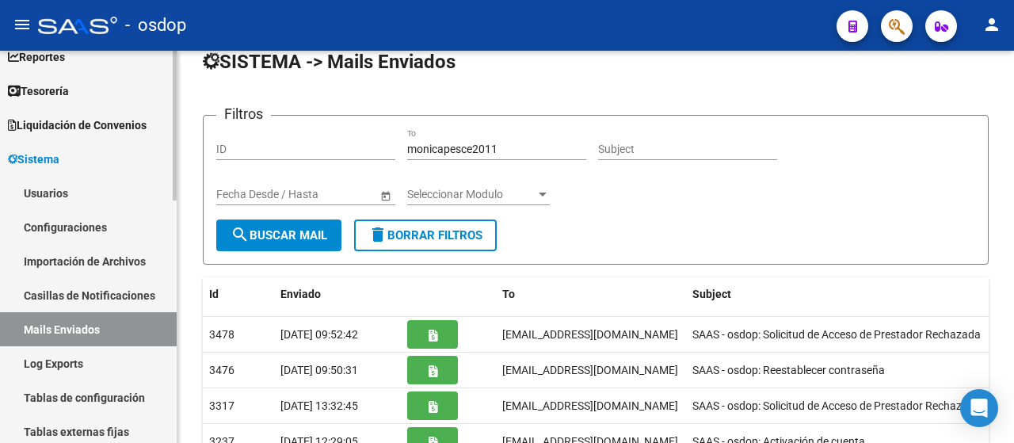
scroll to position [71, 0]
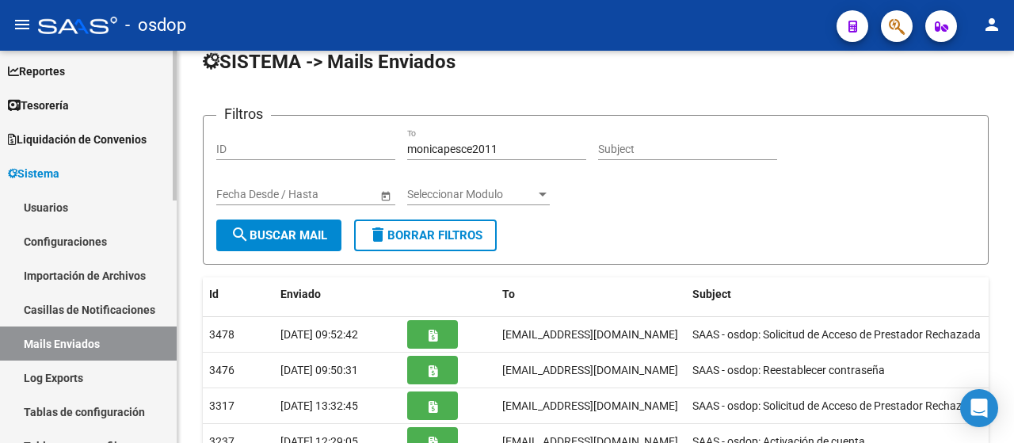
click at [173, 151] on div at bounding box center [175, 153] width 4 height 150
click at [40, 210] on link "Usuarios" at bounding box center [88, 207] width 177 height 34
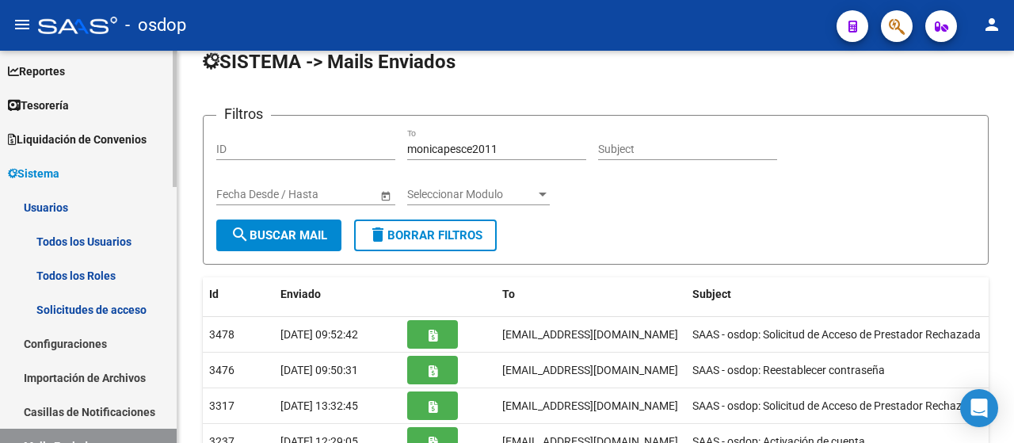
click at [71, 240] on link "Todos los Usuarios" at bounding box center [88, 241] width 177 height 34
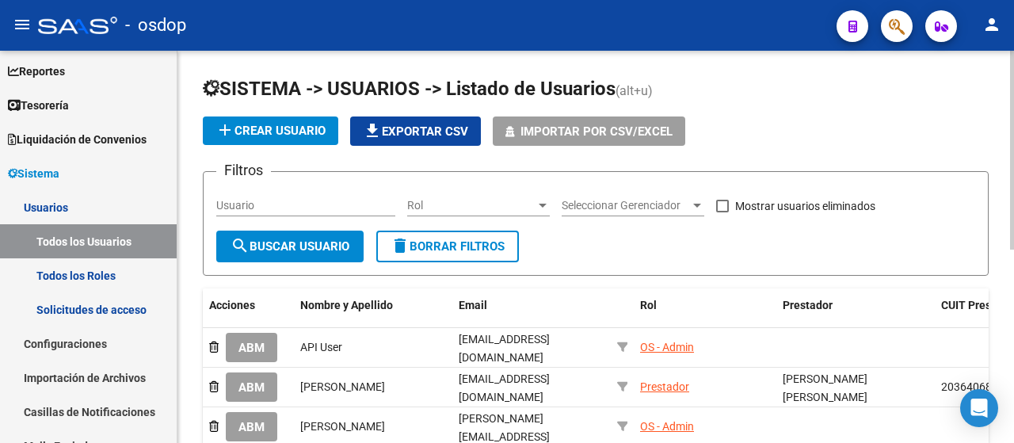
click at [304, 206] on input "Usuario" at bounding box center [305, 205] width 179 height 13
paste input "27118749443"
type input "27118749443"
click at [300, 243] on span "search Buscar Usuario" at bounding box center [290, 246] width 119 height 14
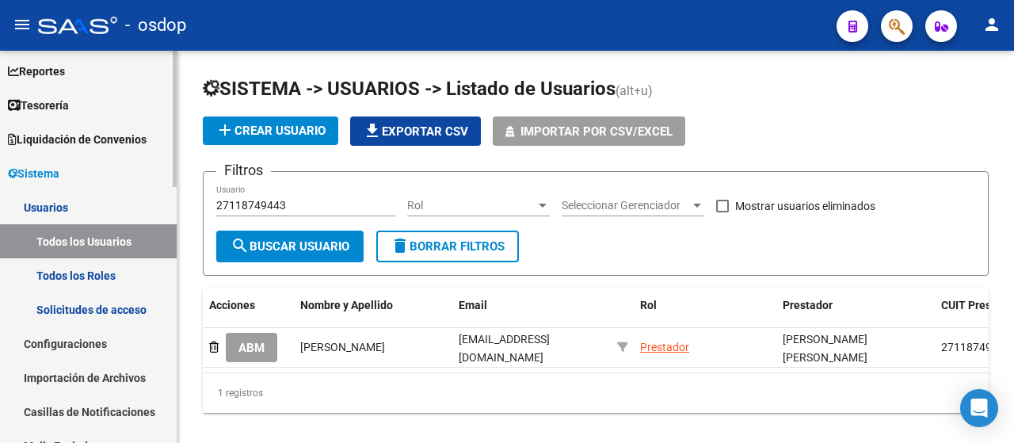
click at [92, 348] on link "Configuraciones" at bounding box center [88, 344] width 177 height 34
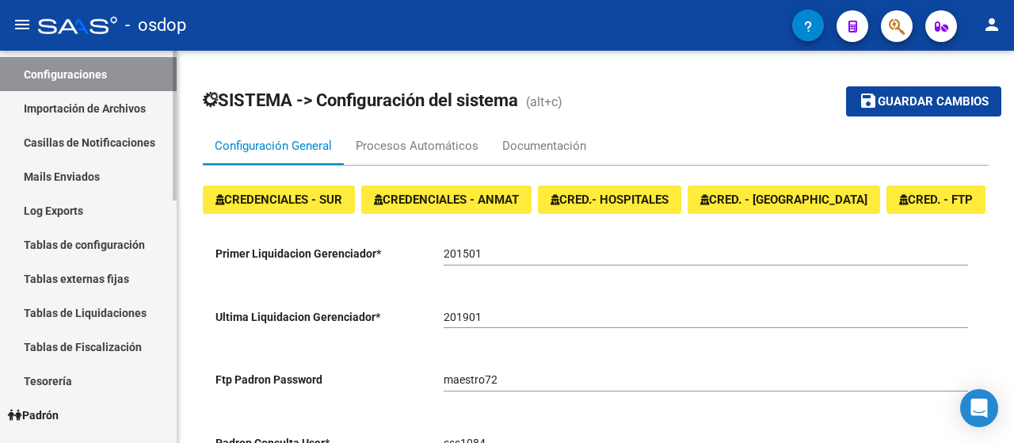
scroll to position [244, 0]
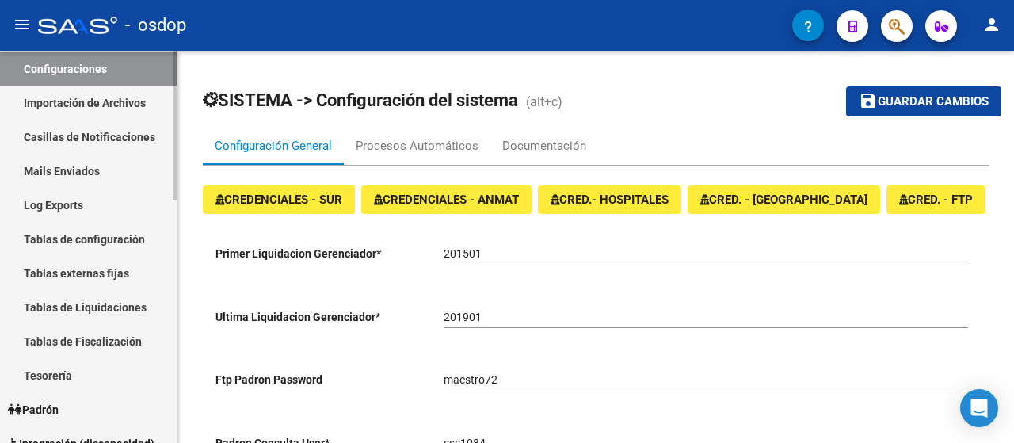
click at [167, 267] on div "Firma Express Inicio Instructivos Contacto OS Reportes Tablero de Control Ingre…" at bounding box center [90, 321] width 181 height 1029
click at [64, 161] on link "Mails Enviados" at bounding box center [88, 171] width 177 height 34
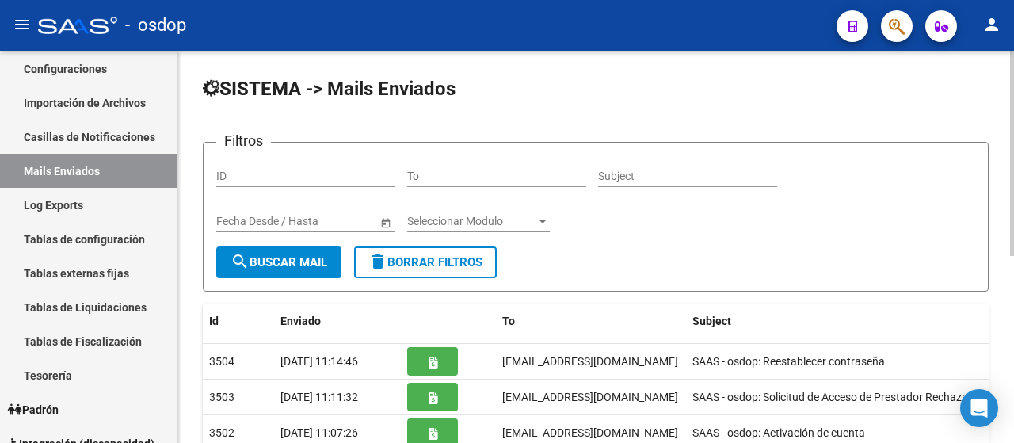
click at [460, 174] on input "To" at bounding box center [496, 176] width 179 height 13
paste input "27118749443"
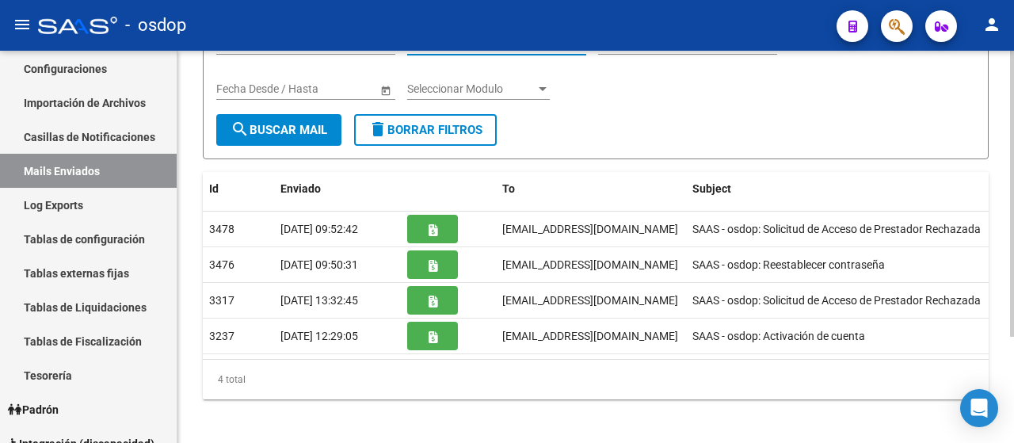
scroll to position [145, 0]
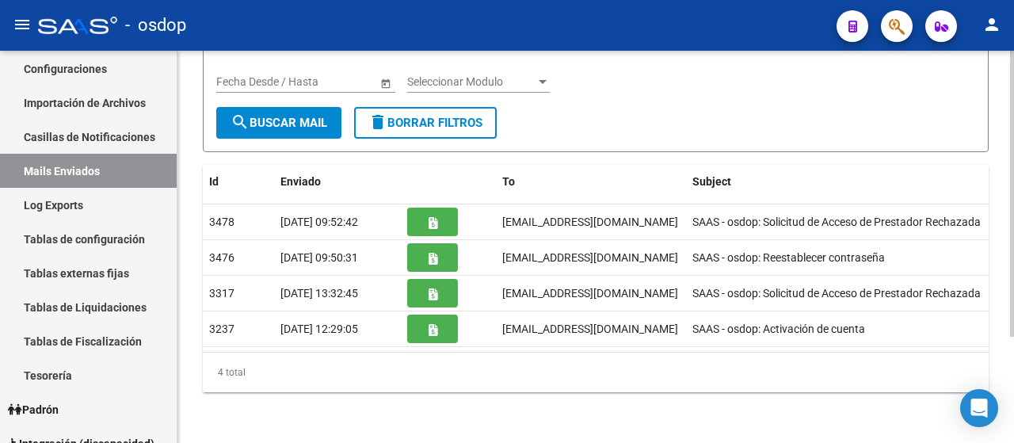
click at [1011, 407] on div at bounding box center [1013, 300] width 4 height 286
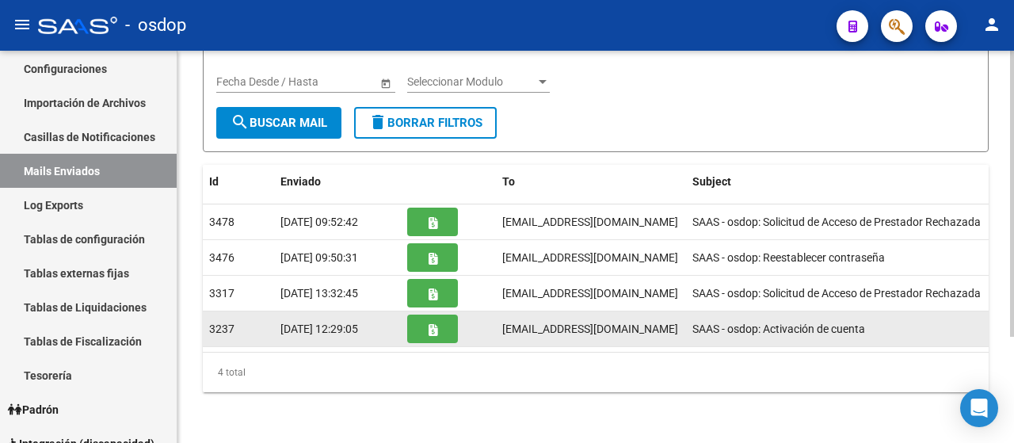
type input "monicapesce"
click at [415, 334] on button "button" at bounding box center [432, 329] width 51 height 29
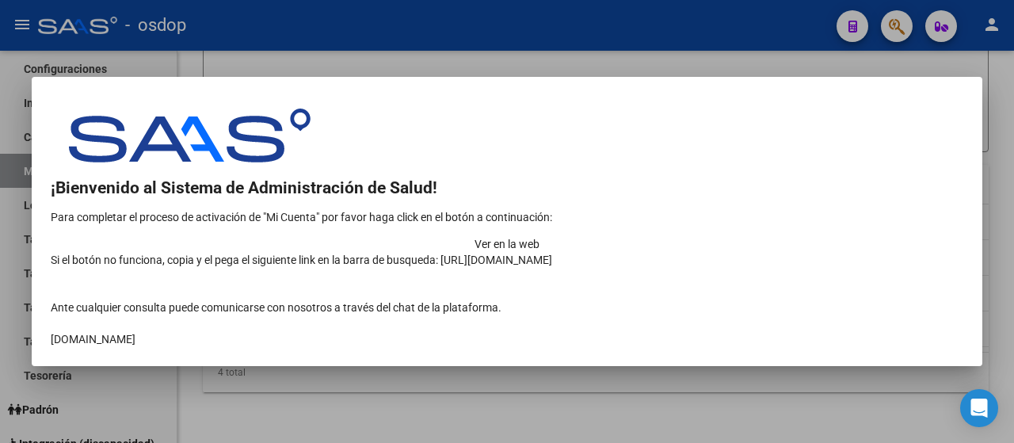
click at [905, 236] on td "Ver en la web" at bounding box center [507, 244] width 913 height 16
click at [476, 54] on div at bounding box center [507, 221] width 1014 height 443
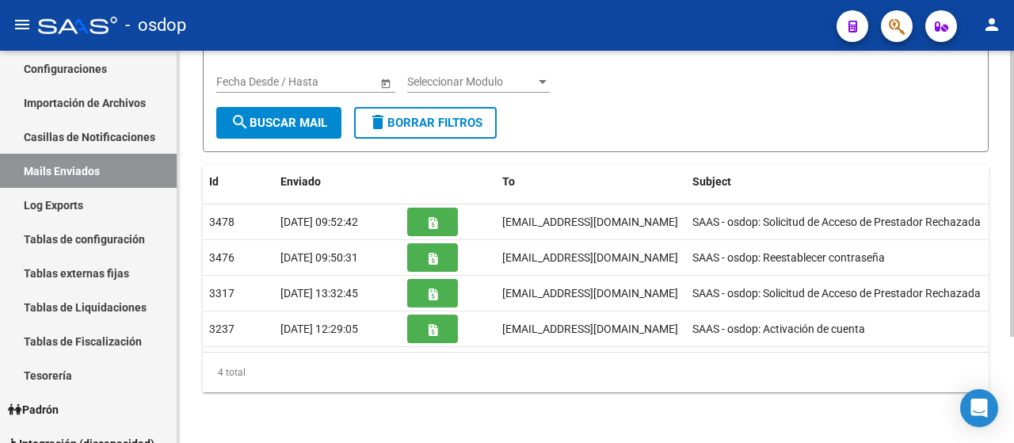
drag, startPoint x: 219, startPoint y: 327, endPoint x: 1002, endPoint y: 329, distance: 783.1
click at [1003, 329] on div "SISTEMA -> Mails Enviados Filtros ID monicapesce To Subject Fecha inicio – Fech…" at bounding box center [596, 177] width 837 height 532
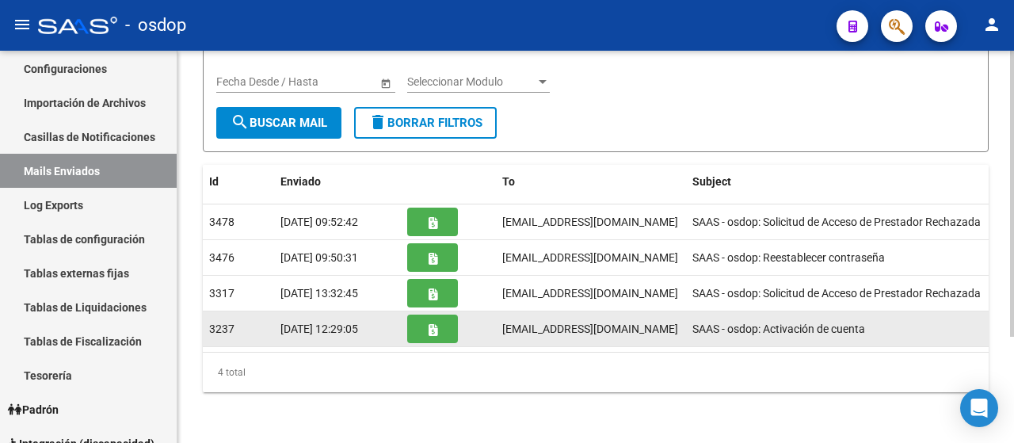
click at [549, 346] on datatable-body-cell "[EMAIL_ADDRESS][DOMAIN_NAME]" at bounding box center [591, 328] width 190 height 35
drag, startPoint x: 504, startPoint y: 330, endPoint x: 664, endPoint y: 333, distance: 160.1
click at [664, 333] on span "[EMAIL_ADDRESS][DOMAIN_NAME]" at bounding box center [590, 329] width 176 height 13
copy span "[EMAIL_ADDRESS][DOMAIN_NAME]"
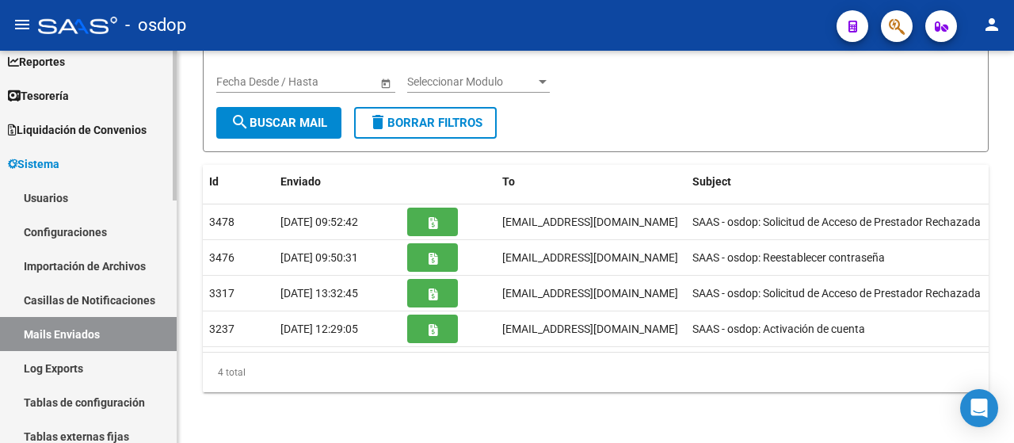
scroll to position [78, 0]
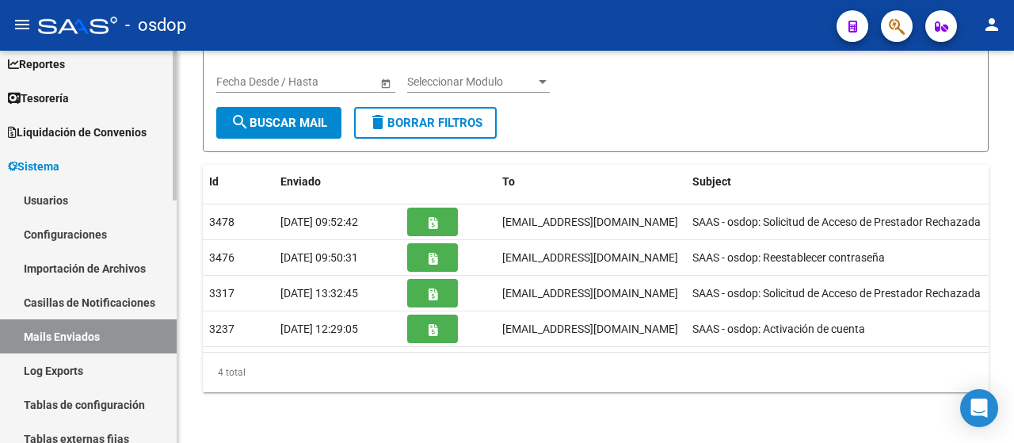
click at [204, 143] on mat-sidenav-container "Firma Express Inicio Instructivos Contacto OS Reportes Tablero de Control Ingre…" at bounding box center [507, 247] width 1014 height 392
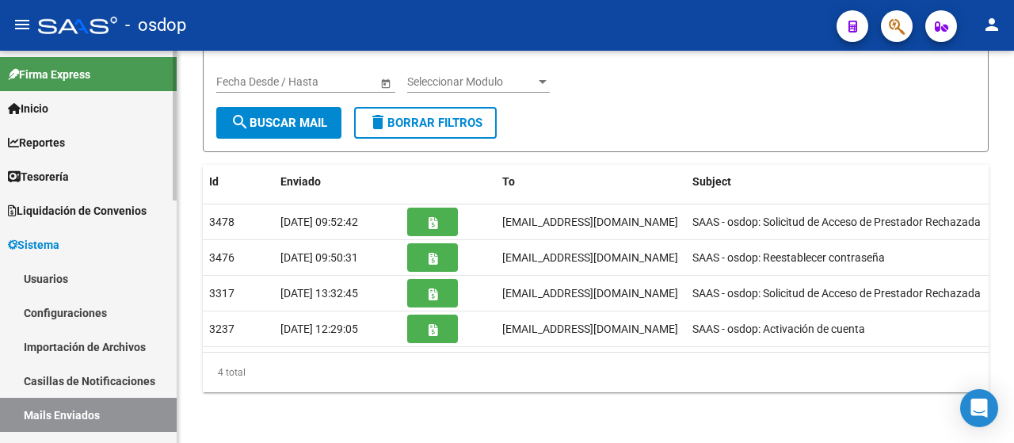
click at [84, 273] on link "Usuarios" at bounding box center [88, 279] width 177 height 34
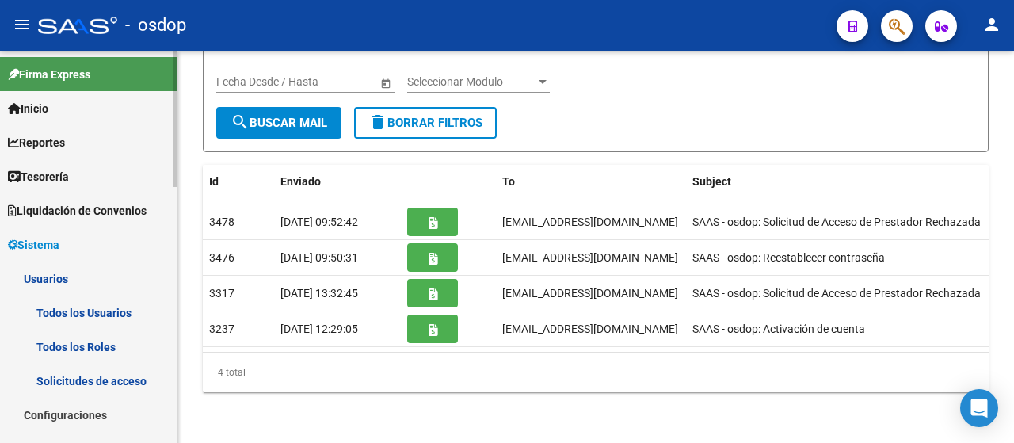
click at [102, 309] on link "Todos los Usuarios" at bounding box center [88, 313] width 177 height 34
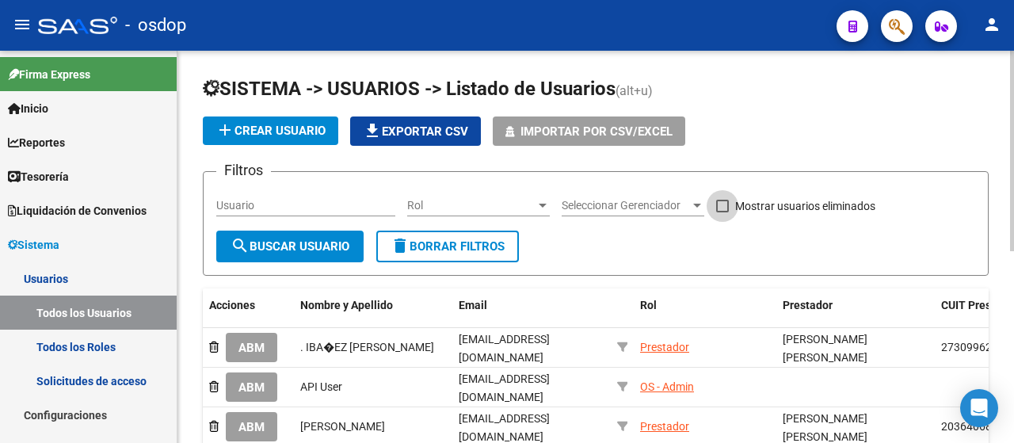
click at [719, 208] on span at bounding box center [722, 206] width 13 height 13
click at [722, 212] on input "Mostrar usuarios eliminados" at bounding box center [722, 212] width 1 height 1
checkbox input "true"
click at [300, 236] on button "search Buscar Usuario" at bounding box center [289, 247] width 147 height 32
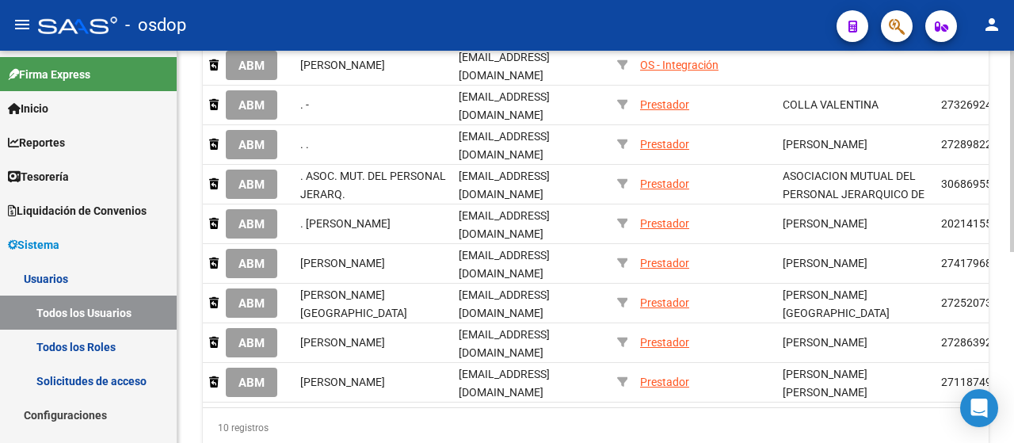
scroll to position [373, 0]
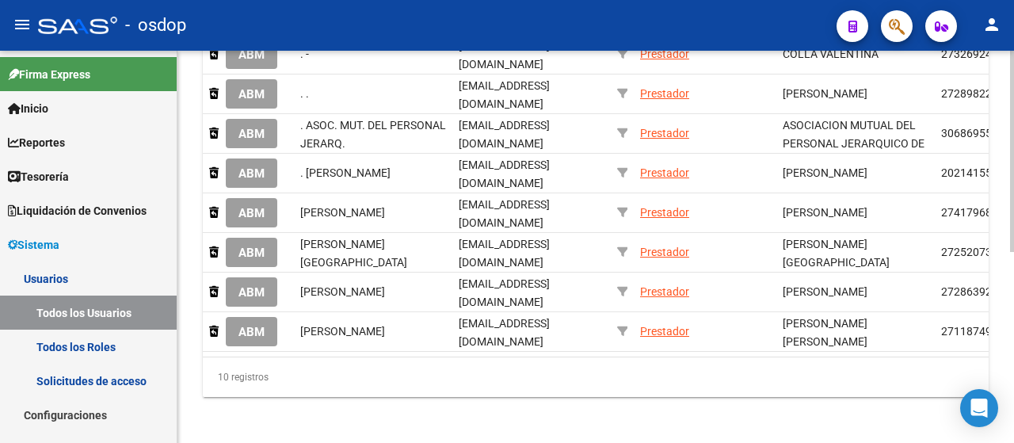
click at [1008, 440] on div "SISTEMA -> USUARIOS -> Listado de Usuarios (alt+u) add Crear Usuario file_downl…" at bounding box center [598, 63] width 841 height 770
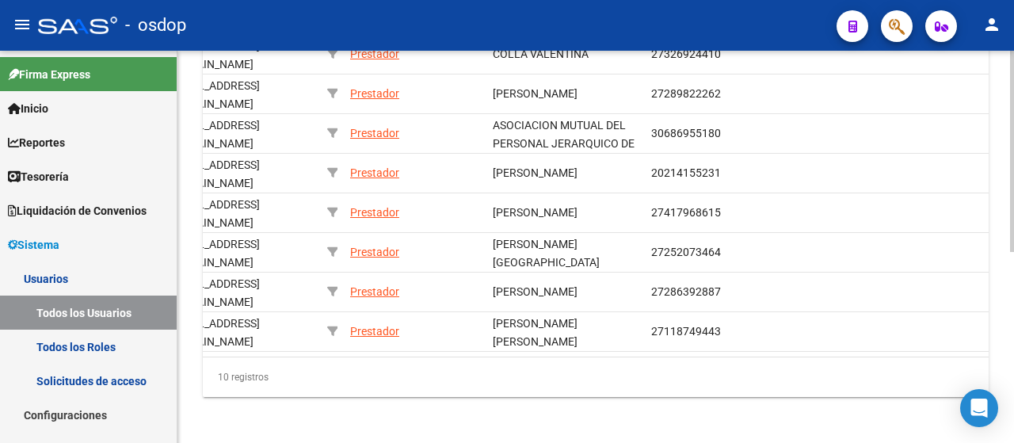
scroll to position [0, 0]
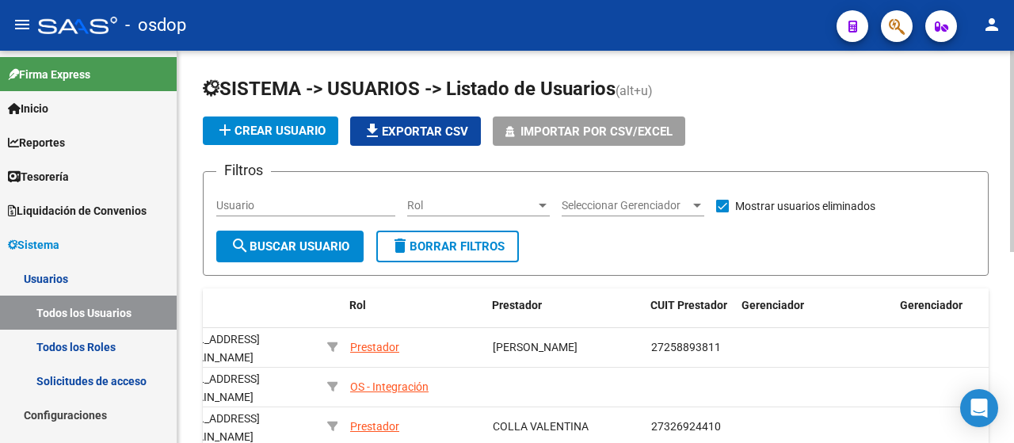
click at [1014, 50] on div "menu - osdop person Firma Express Inicio Instructivos Contacto OS Reportes Tabl…" at bounding box center [507, 221] width 1014 height 443
click at [267, 204] on input "Usuario" at bounding box center [305, 205] width 179 height 13
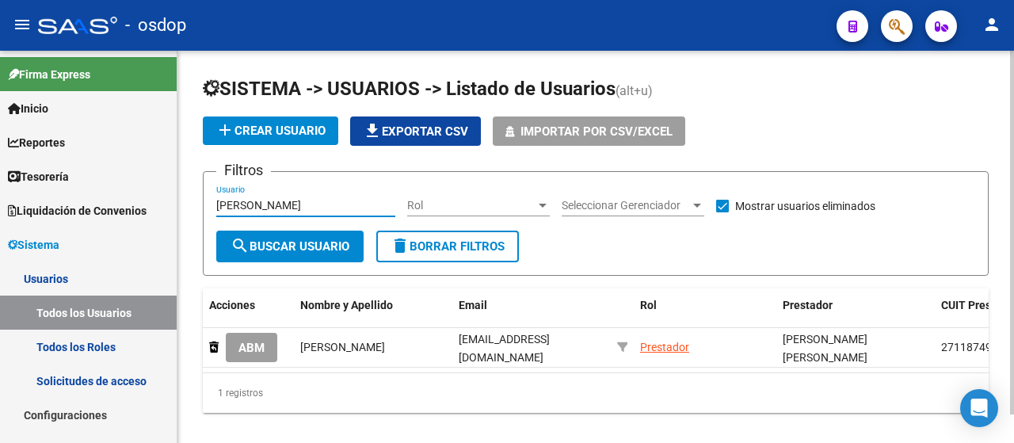
type input "[PERSON_NAME]"
click at [726, 208] on span at bounding box center [722, 206] width 13 height 13
click at [723, 212] on input "Mostrar usuarios eliminados" at bounding box center [722, 212] width 1 height 1
click at [639, 207] on span "Seleccionar Gerenciador" at bounding box center [626, 205] width 128 height 13
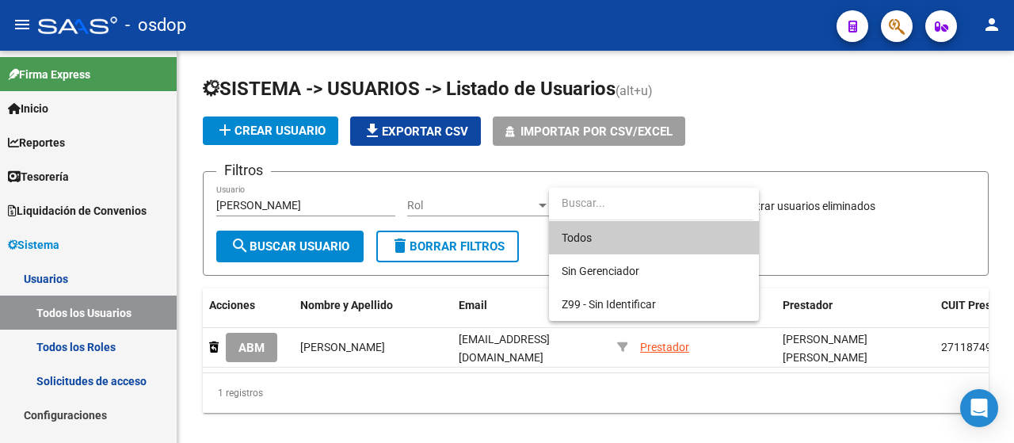
click at [311, 235] on div at bounding box center [507, 221] width 1014 height 443
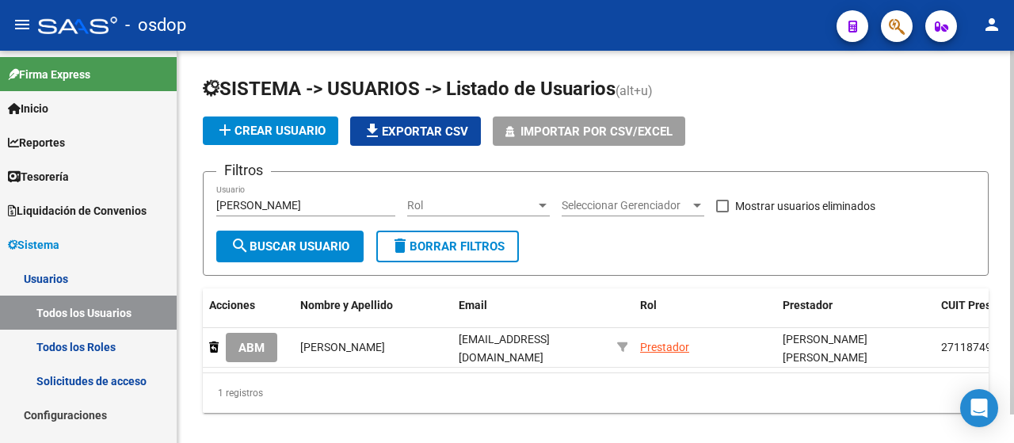
click at [311, 240] on span "search Buscar Usuario" at bounding box center [290, 246] width 119 height 14
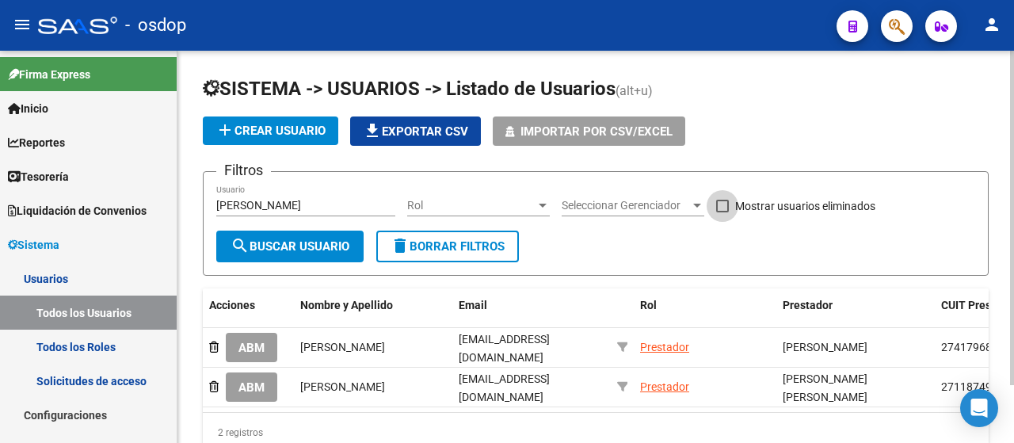
click at [720, 204] on span at bounding box center [722, 206] width 13 height 13
click at [722, 212] on input "Mostrar usuarios eliminados" at bounding box center [722, 212] width 1 height 1
checkbox input "true"
click at [298, 239] on span "search Buscar Usuario" at bounding box center [290, 246] width 119 height 14
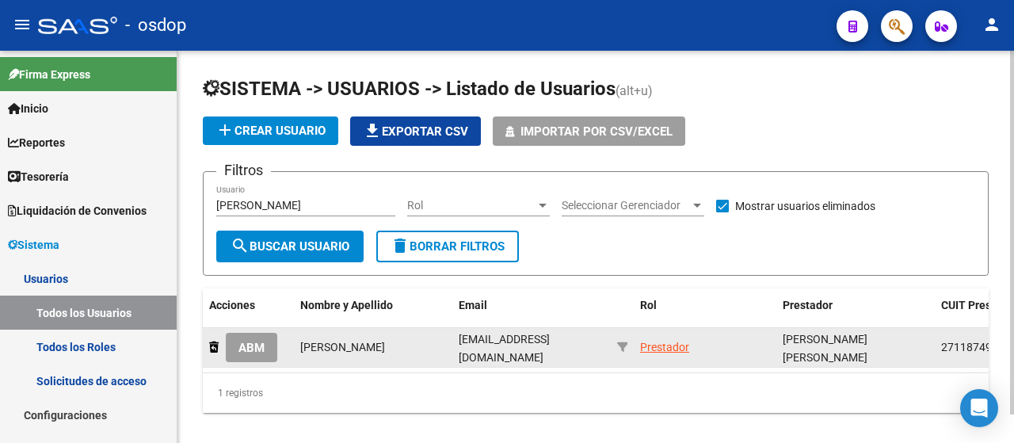
click at [254, 338] on button "ABM" at bounding box center [252, 347] width 52 height 29
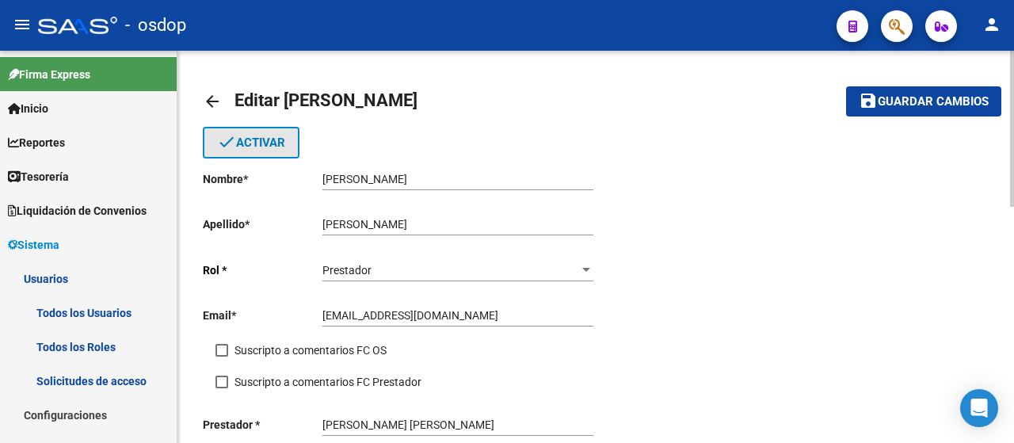
click at [266, 143] on span "done Activar" at bounding box center [251, 143] width 68 height 14
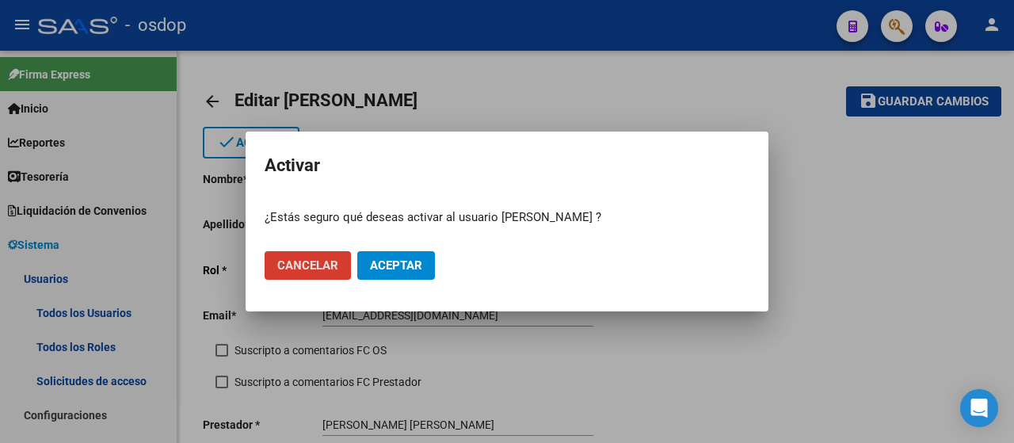
click at [312, 256] on button "Cancelar" at bounding box center [308, 265] width 86 height 29
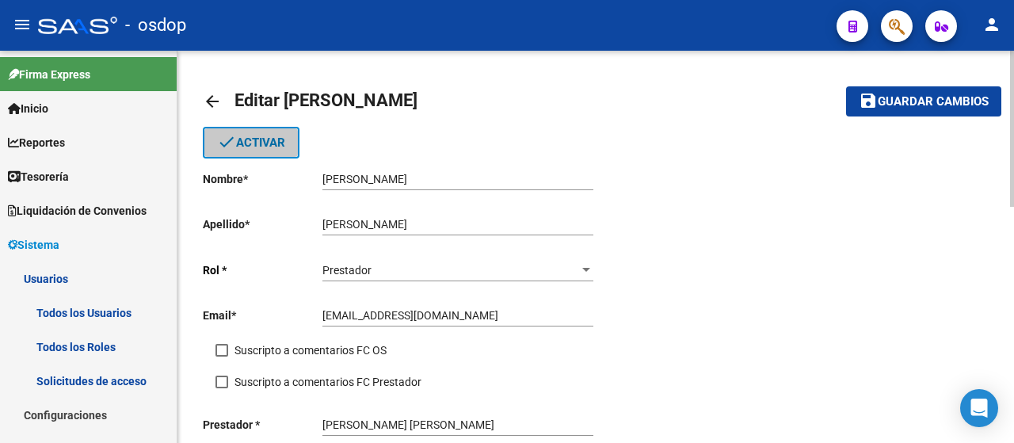
click at [263, 137] on span "done Activar" at bounding box center [251, 143] width 68 height 14
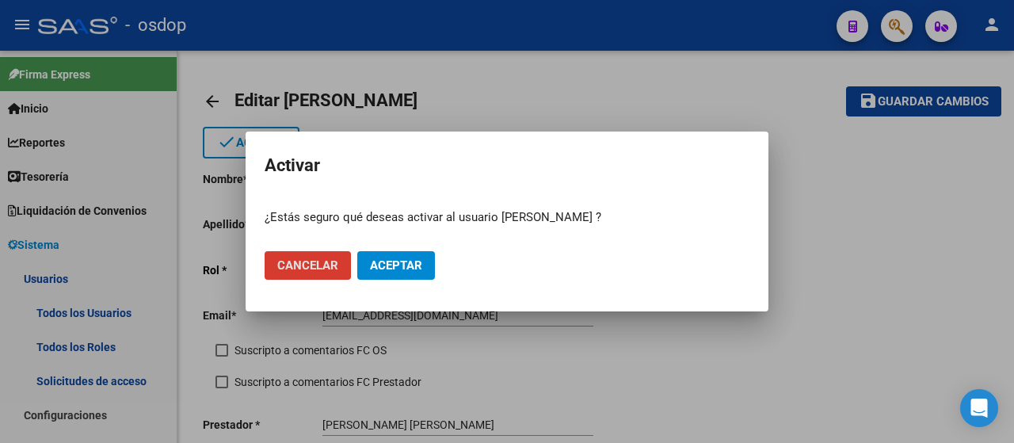
click at [392, 263] on span "Aceptar" at bounding box center [396, 265] width 52 height 14
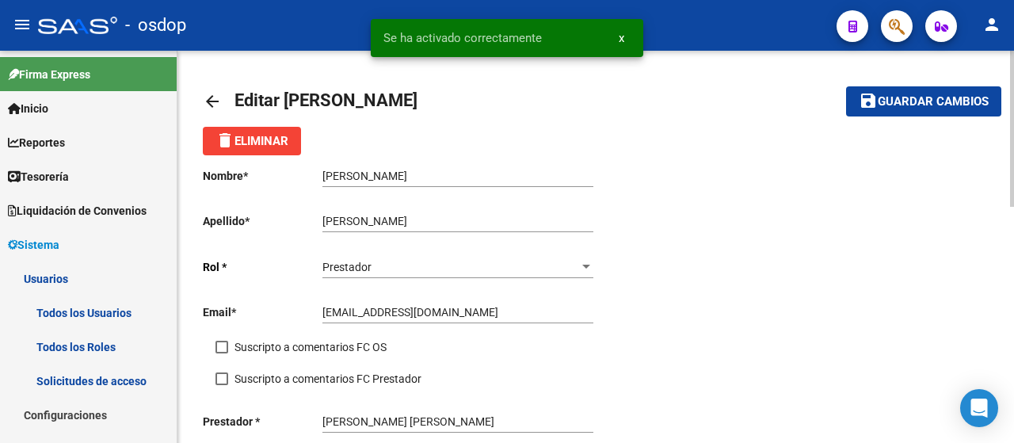
click at [219, 98] on mat-icon "arrow_back" at bounding box center [212, 101] width 19 height 19
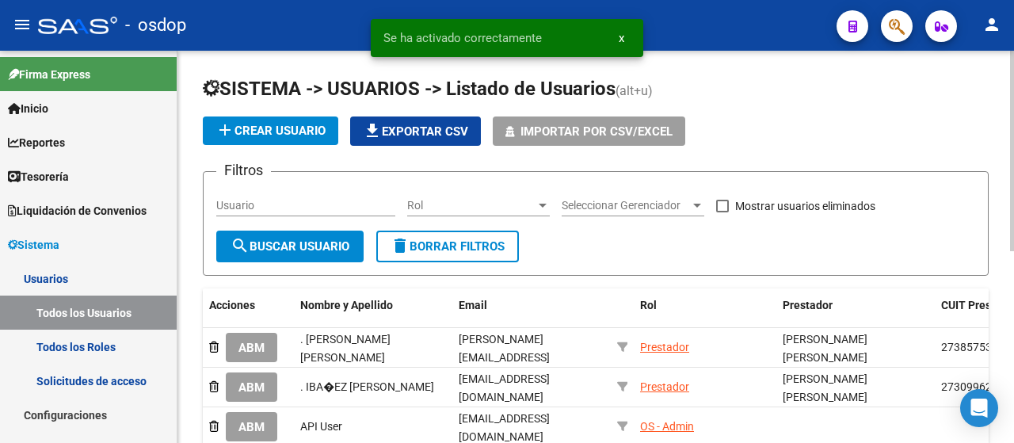
click at [298, 204] on input "Usuario" at bounding box center [305, 205] width 179 height 13
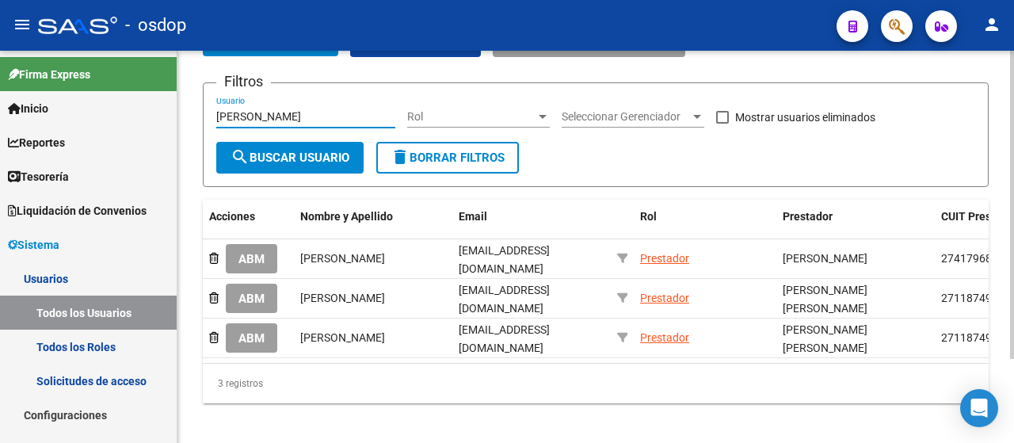
scroll to position [89, 0]
click at [1007, 294] on div "SISTEMA -> USUARIOS -> Listado de Usuarios (alt+u) add Crear Usuario file_downl…" at bounding box center [598, 208] width 841 height 492
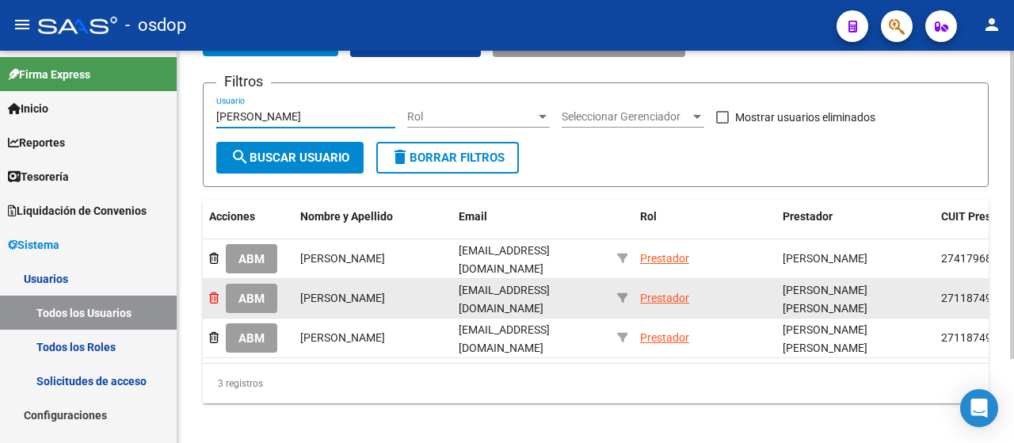
type input "[PERSON_NAME]"
click at [214, 292] on icon at bounding box center [214, 297] width 10 height 11
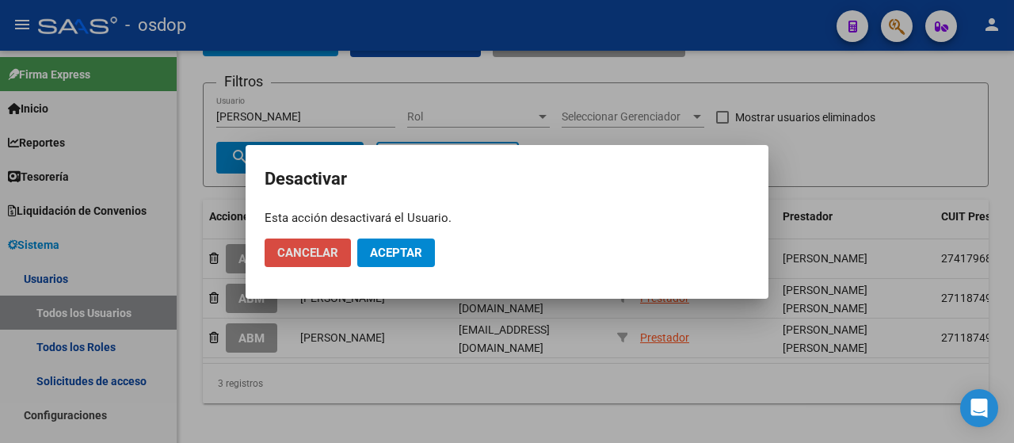
click at [330, 248] on span "Cancelar" at bounding box center [307, 253] width 61 height 14
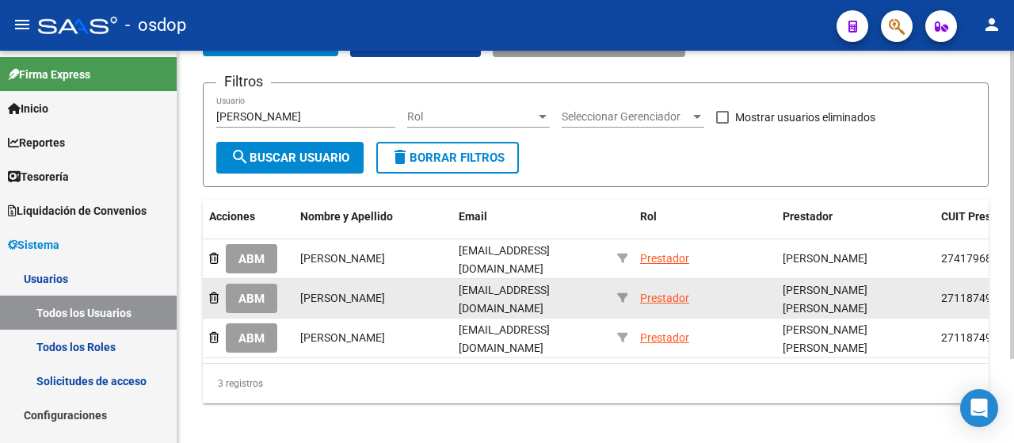
click at [250, 300] on span "ABM" at bounding box center [252, 299] width 26 height 14
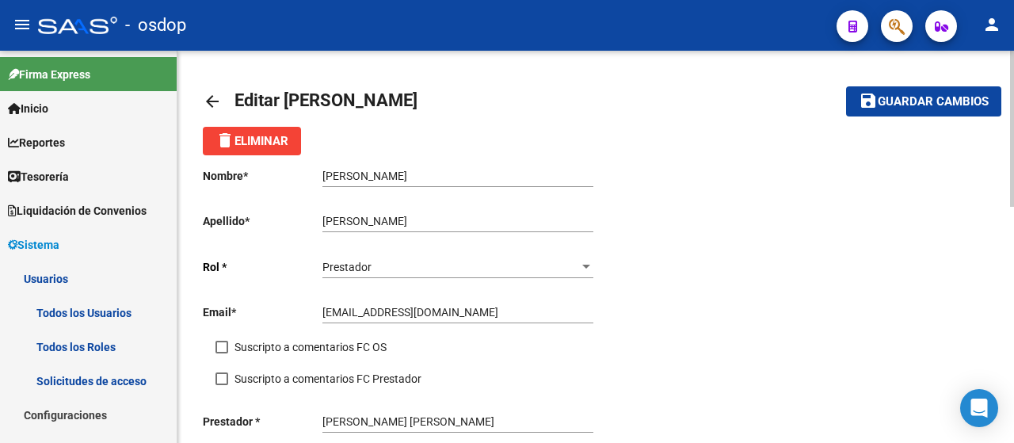
click at [210, 101] on mat-icon "arrow_back" at bounding box center [212, 101] width 19 height 19
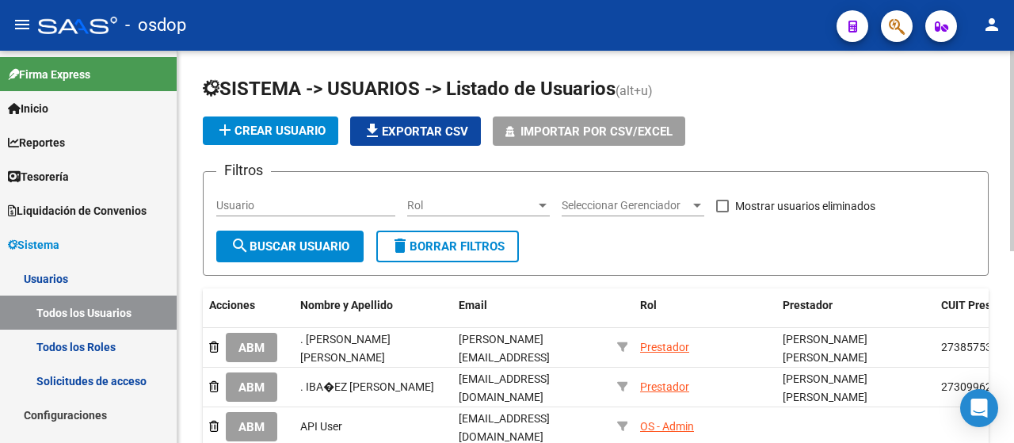
click at [284, 197] on div "Usuario" at bounding box center [305, 201] width 179 height 32
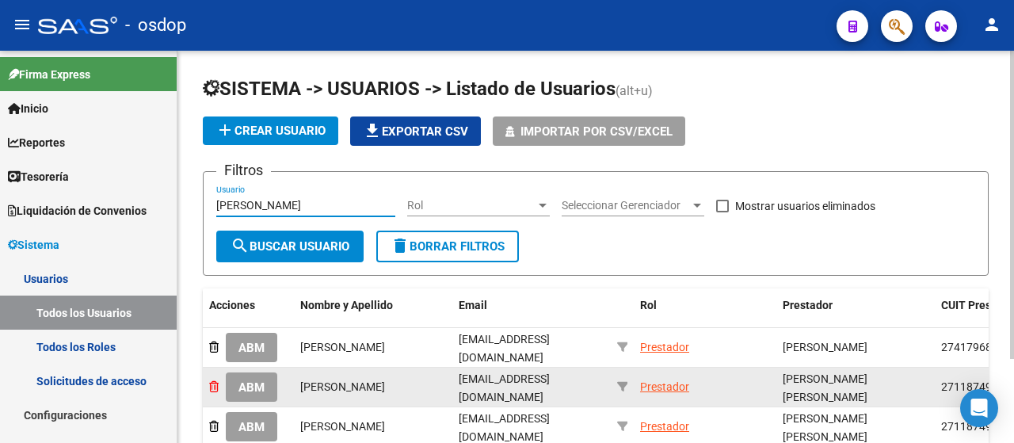
type input "[PERSON_NAME]"
click at [212, 381] on icon at bounding box center [214, 386] width 10 height 11
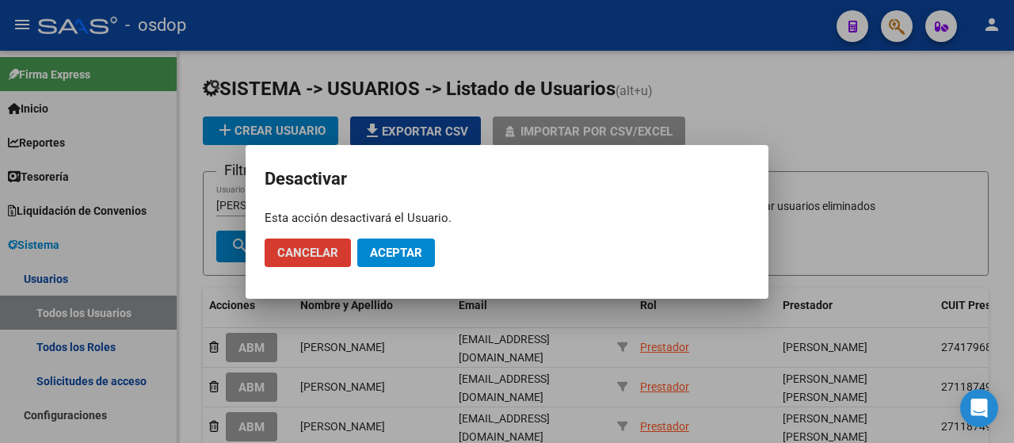
click at [391, 250] on span "Aceptar" at bounding box center [396, 253] width 52 height 14
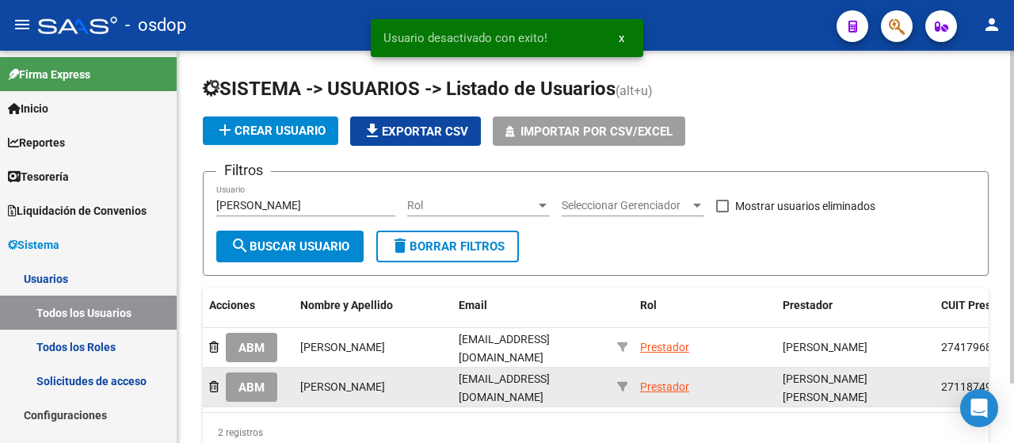
click at [250, 390] on span "ABM" at bounding box center [252, 387] width 26 height 14
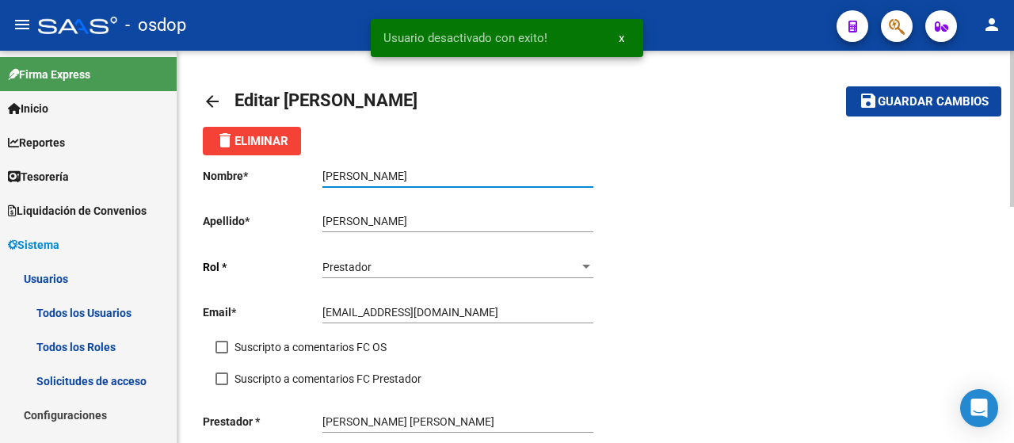
click at [334, 173] on input "[PERSON_NAME]" at bounding box center [458, 176] width 271 height 13
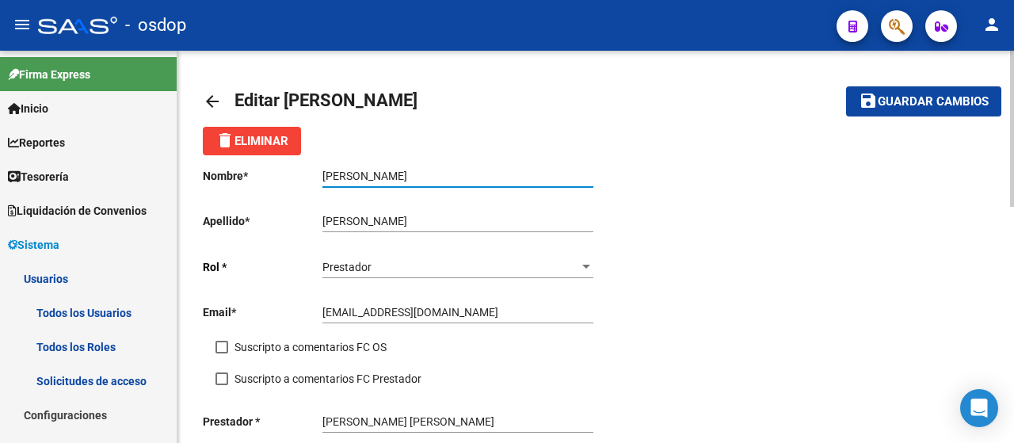
type input "[PERSON_NAME]"
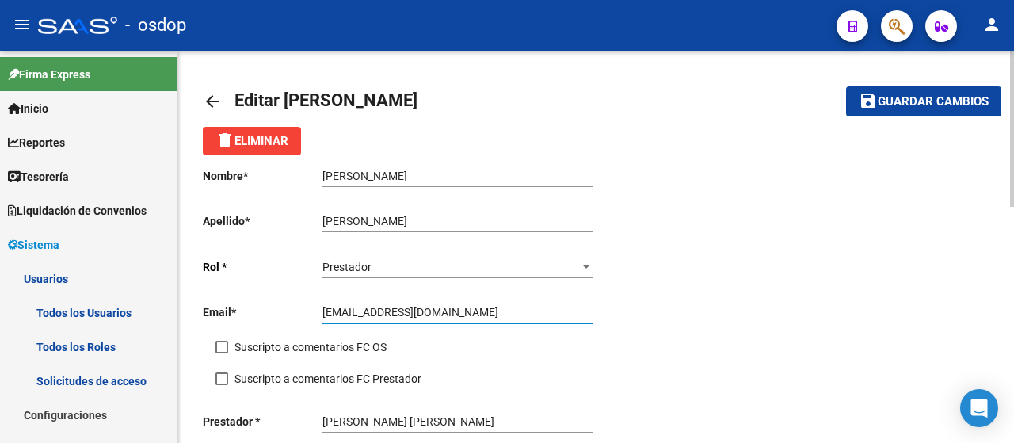
click at [501, 310] on input "[EMAIL_ADDRESS][DOMAIN_NAME]" at bounding box center [458, 312] width 271 height 13
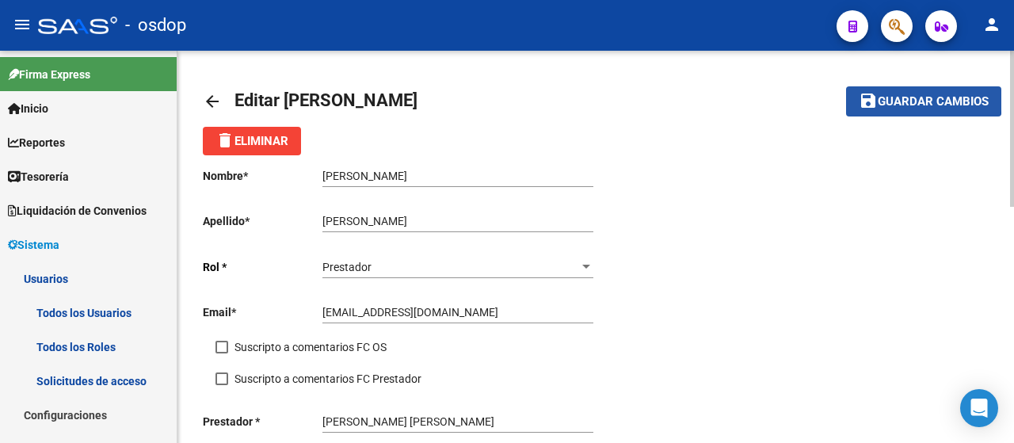
click at [880, 96] on span "Guardar cambios" at bounding box center [933, 102] width 111 height 14
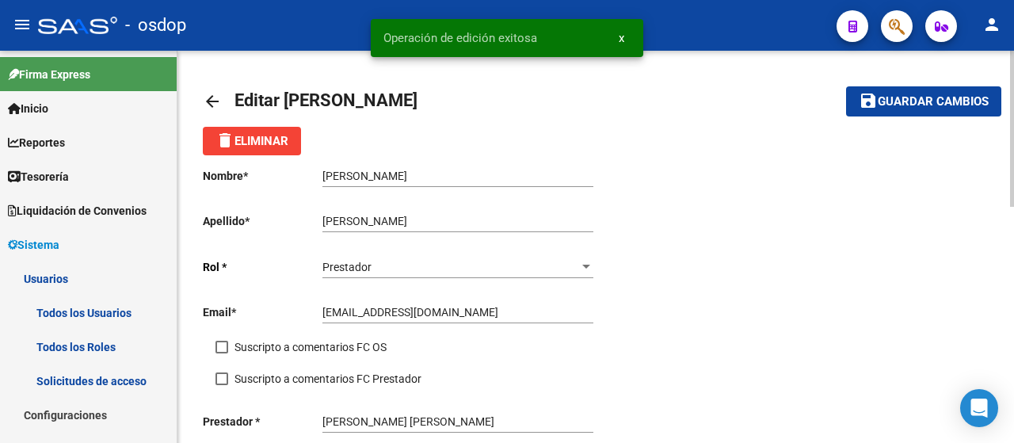
click at [212, 109] on mat-icon "arrow_back" at bounding box center [212, 101] width 19 height 19
